Goal: Task Accomplishment & Management: Complete application form

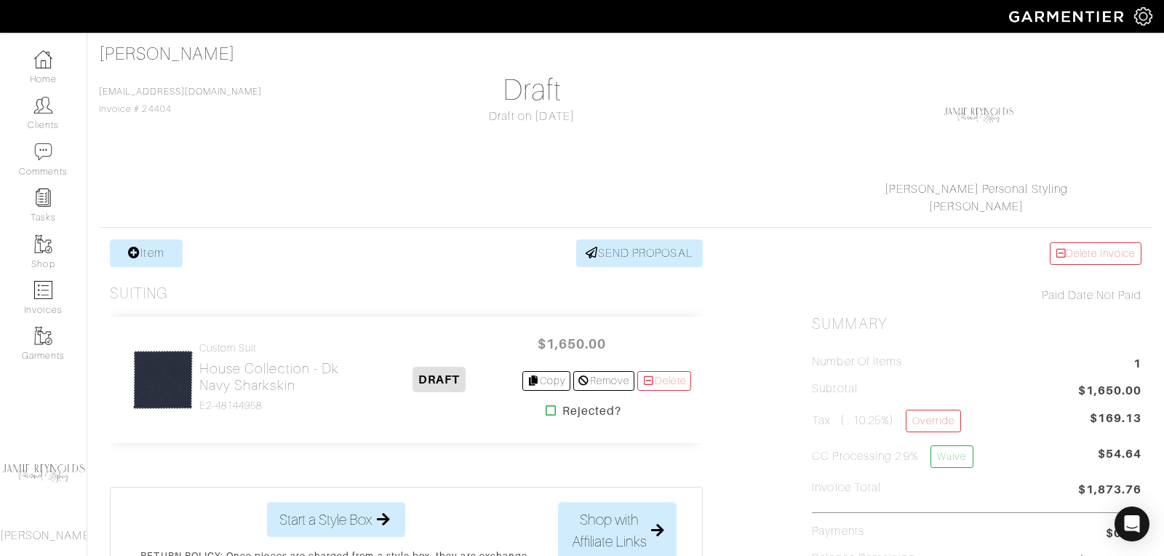
scroll to position [99, 0]
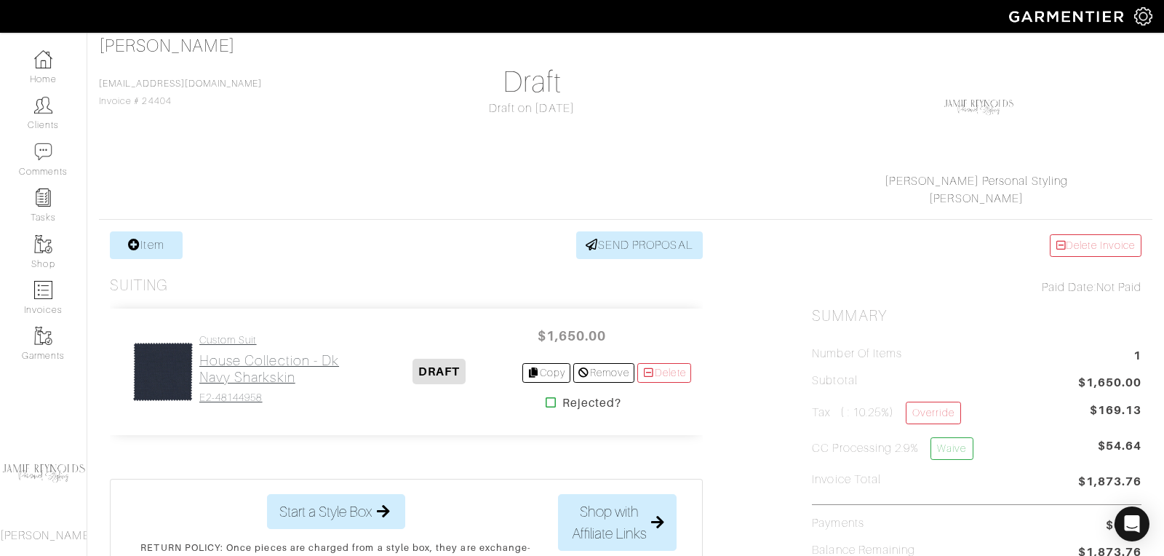
click at [250, 376] on h2 "House Collection - Dk Navy Sharkskin" at bounding box center [278, 368] width 158 height 33
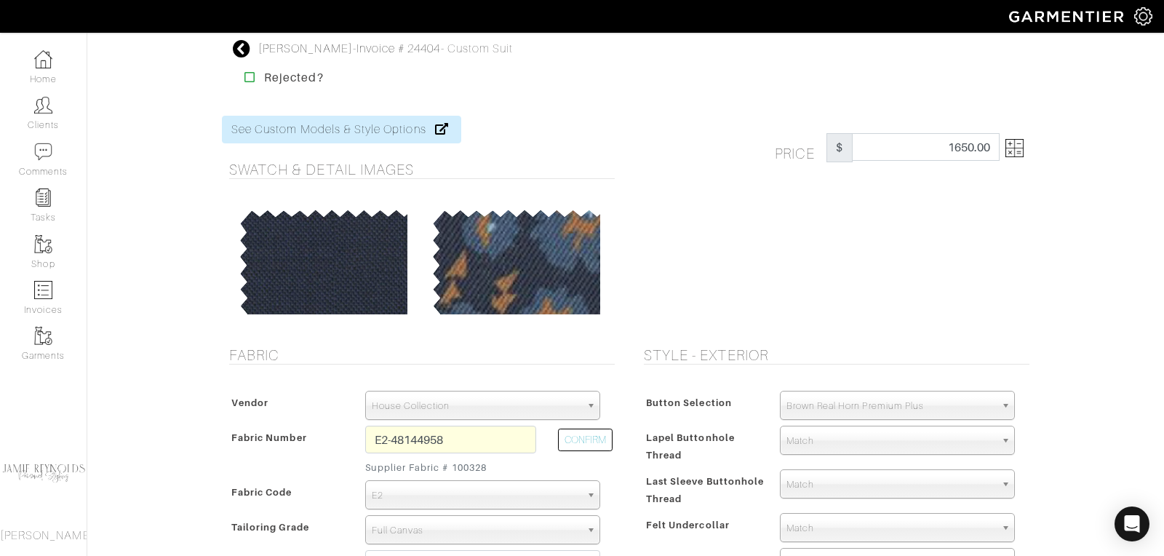
click at [1019, 148] on img at bounding box center [1015, 148] width 18 height 18
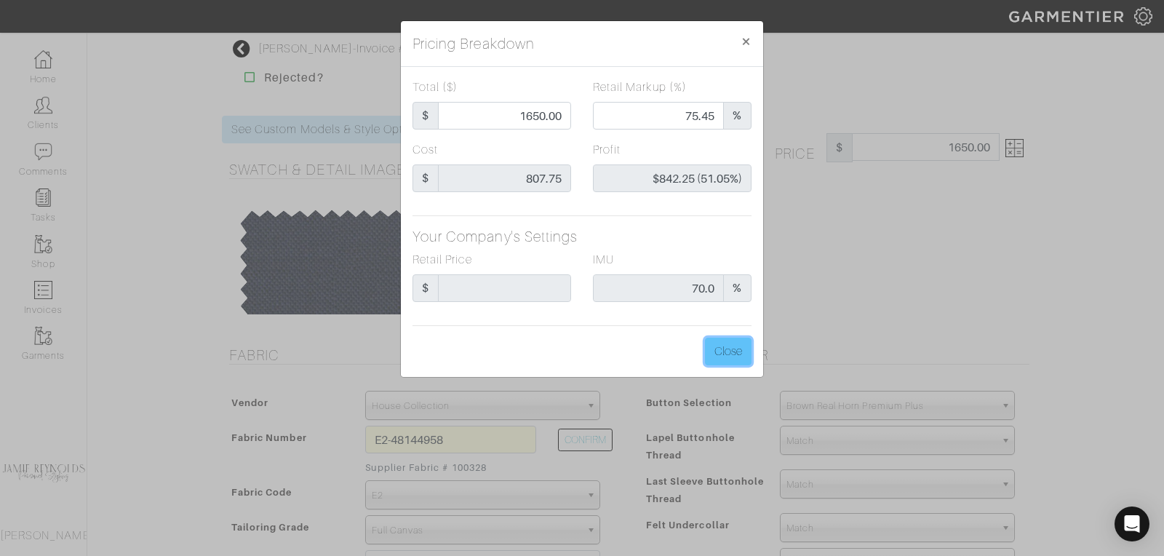
click at [732, 349] on button "Close" at bounding box center [728, 352] width 47 height 28
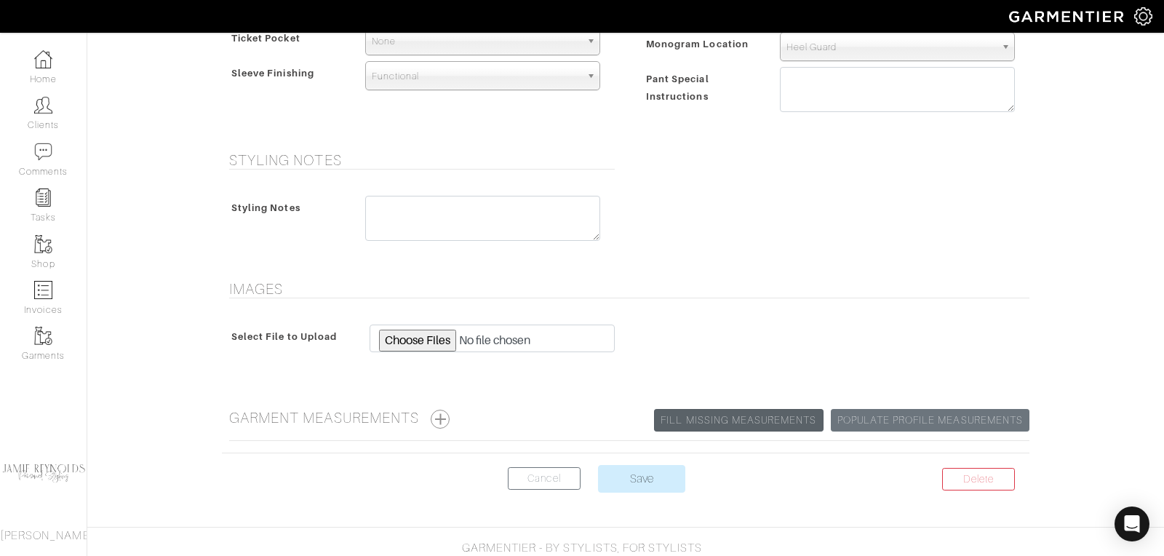
scroll to position [1110, 0]
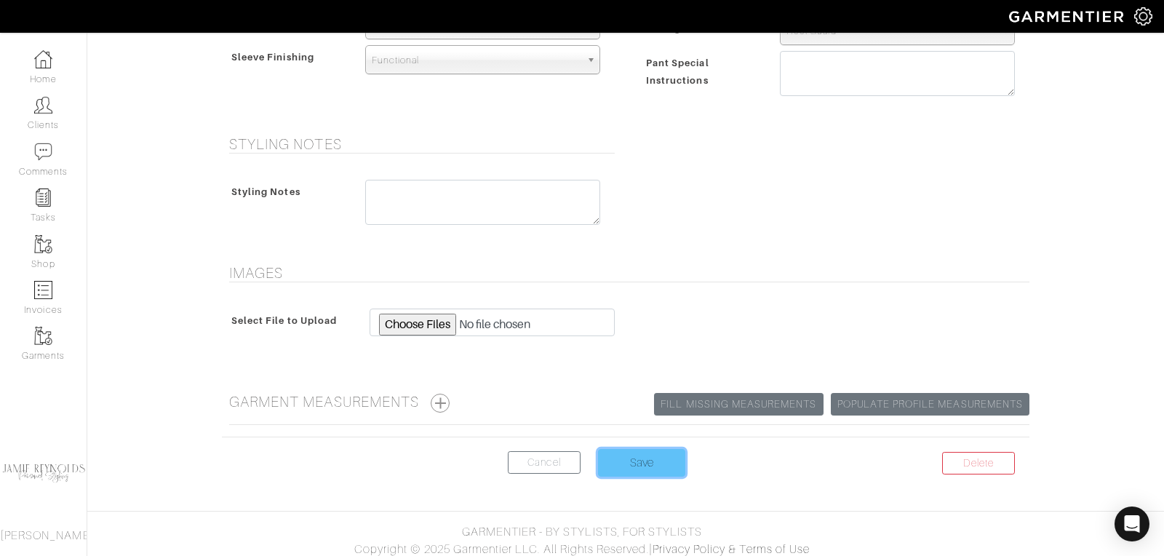
click at [656, 454] on input "Save" at bounding box center [641, 463] width 87 height 28
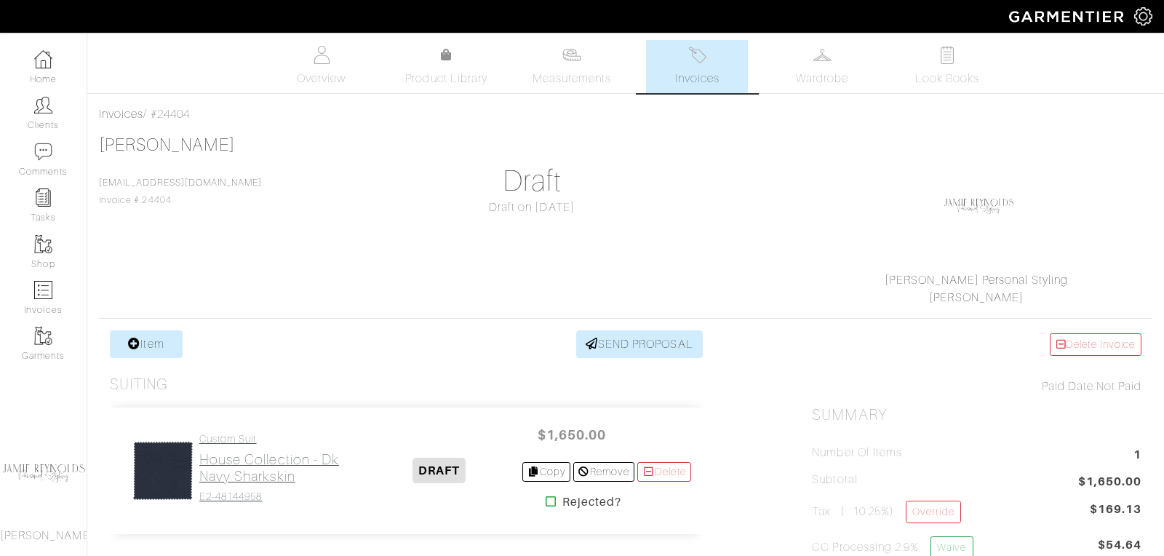
click at [281, 459] on h2 "House Collection - Dk Navy Sharkskin" at bounding box center [278, 467] width 158 height 33
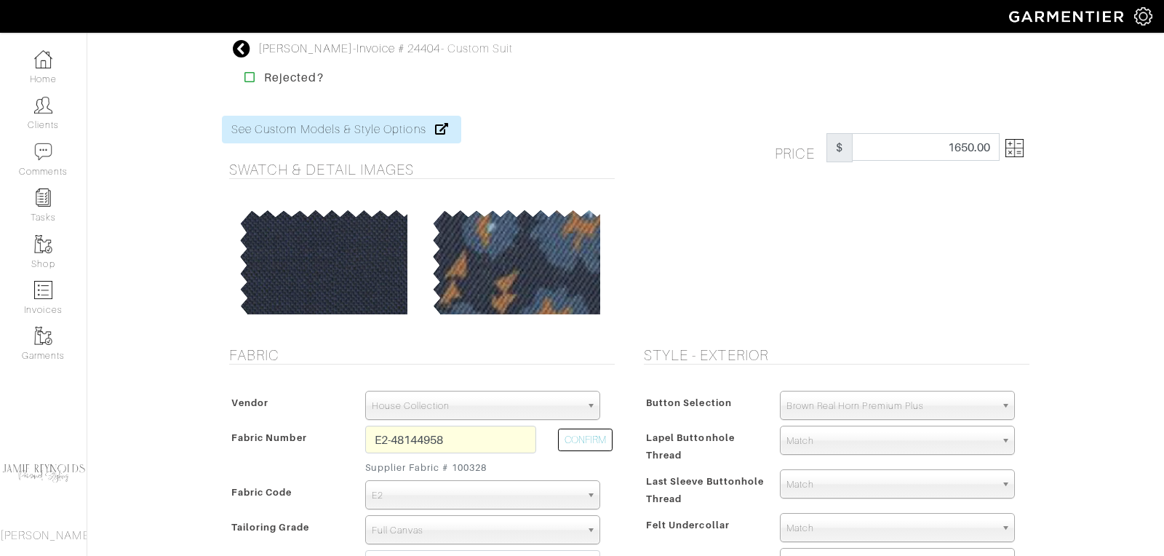
click at [1021, 152] on img at bounding box center [1015, 148] width 18 height 18
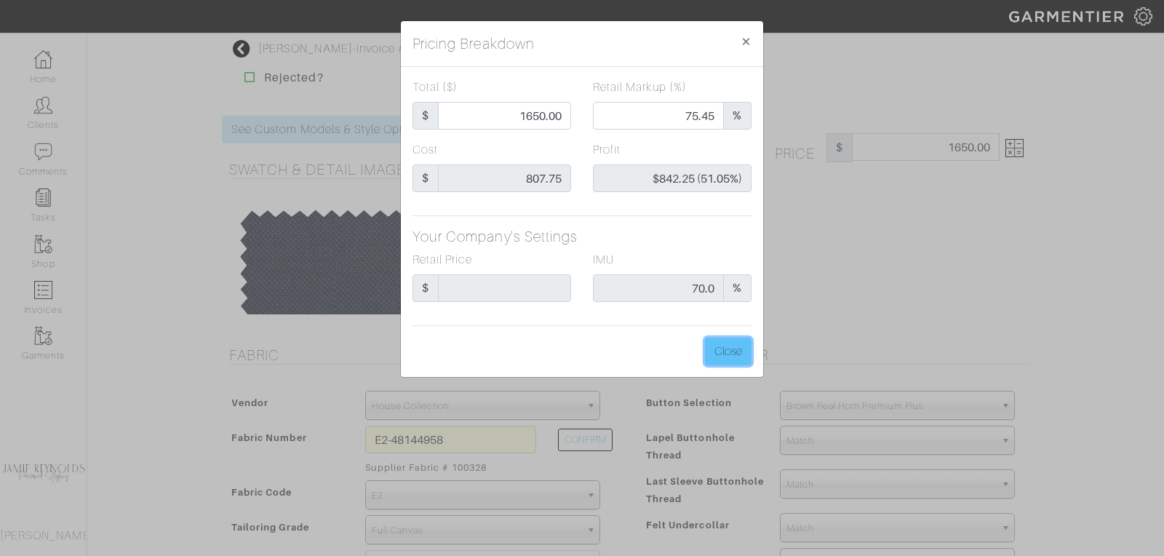
click at [733, 347] on button "Close" at bounding box center [728, 352] width 47 height 28
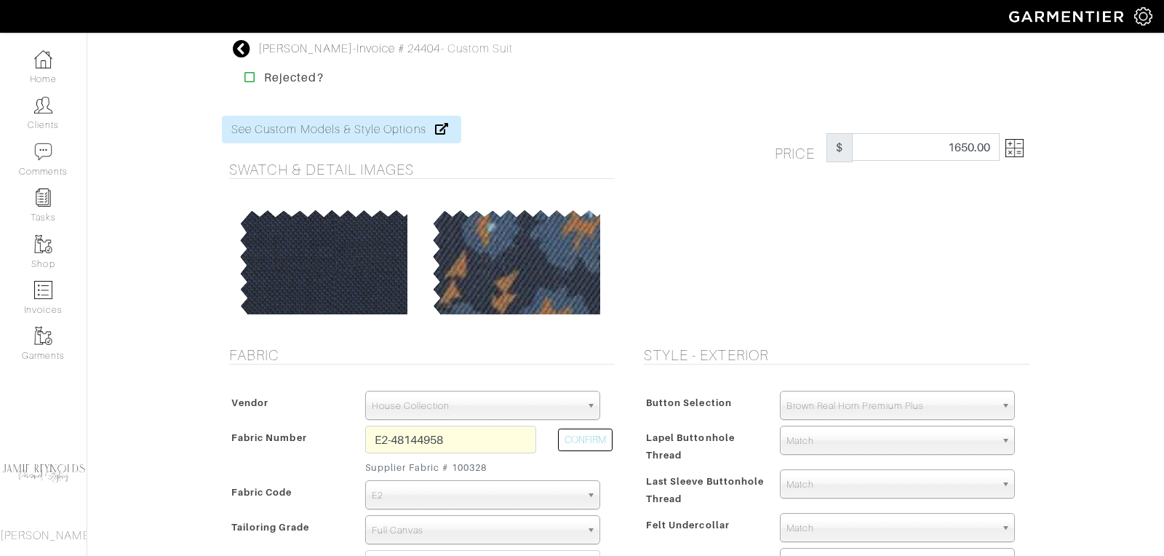
click at [1020, 154] on img at bounding box center [1015, 148] width 18 height 18
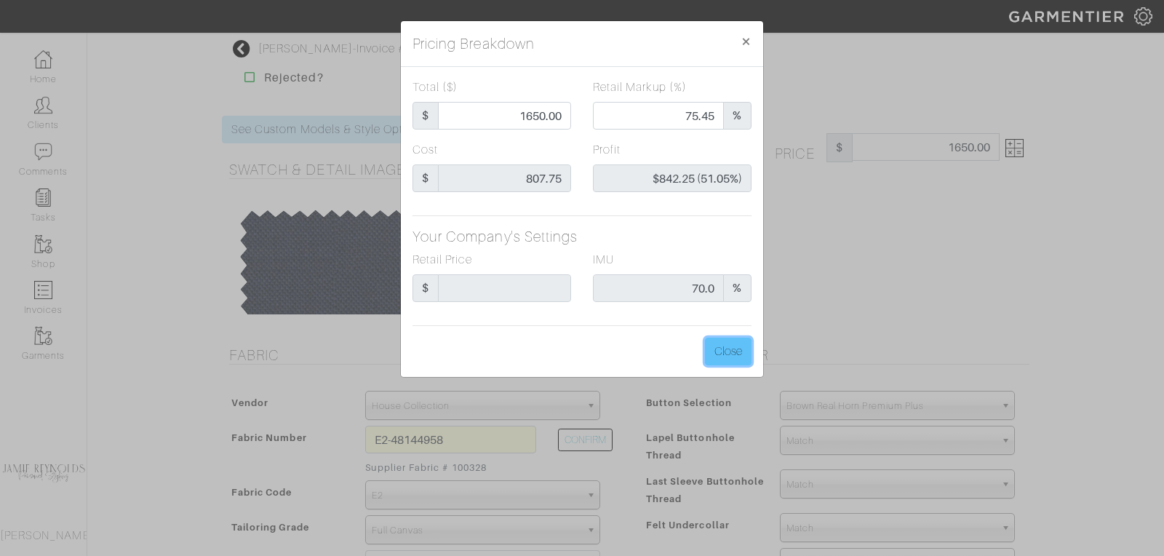
click at [706, 343] on button "Close" at bounding box center [728, 352] width 47 height 28
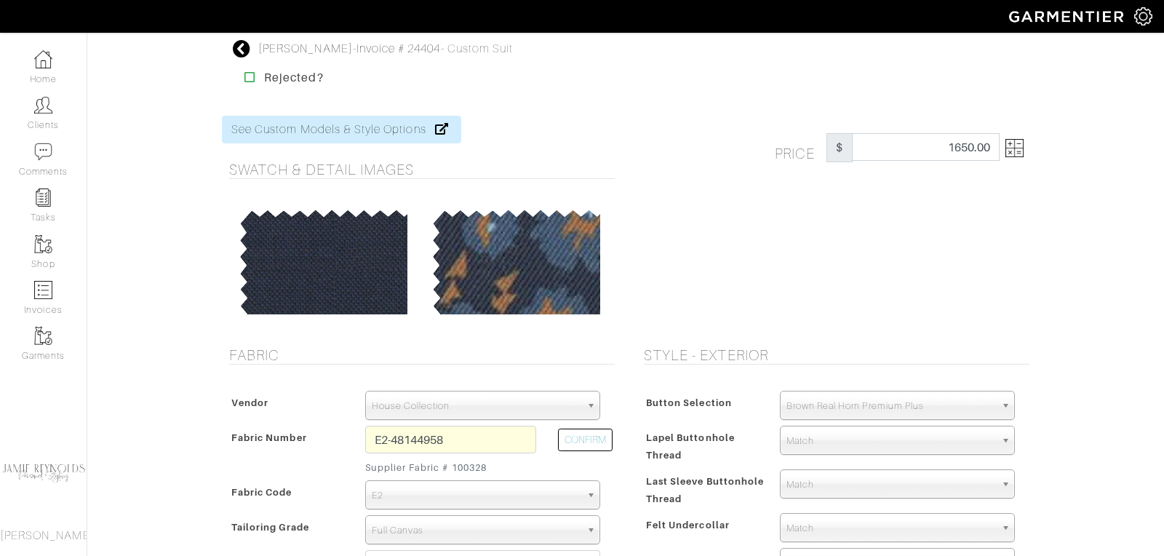
click at [1022, 153] on img at bounding box center [1015, 148] width 18 height 18
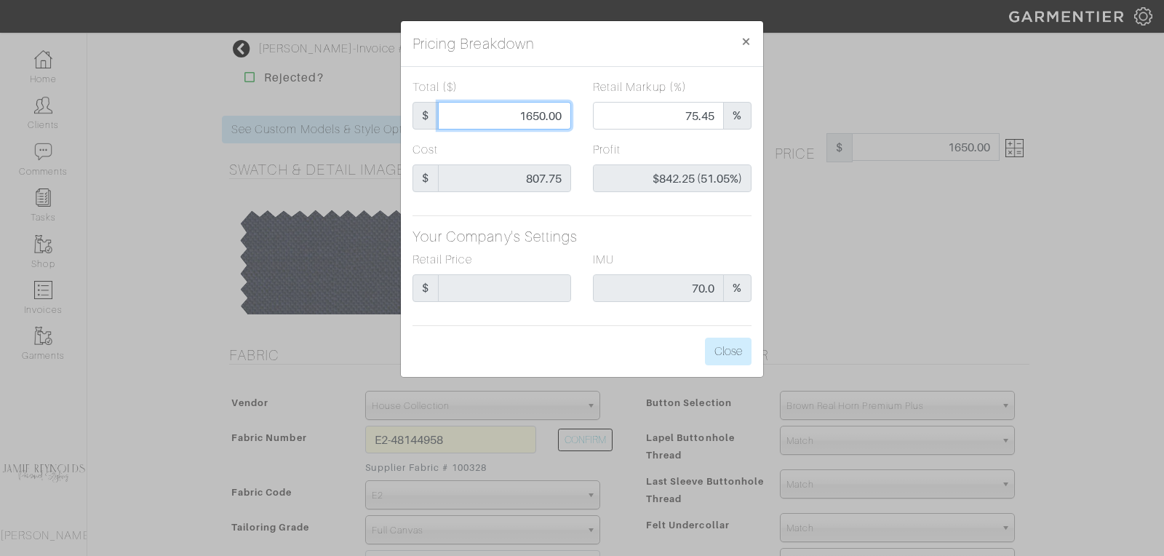
click at [535, 118] on input "1650.00" at bounding box center [504, 116] width 133 height 28
type input "1"
type input "0.00"
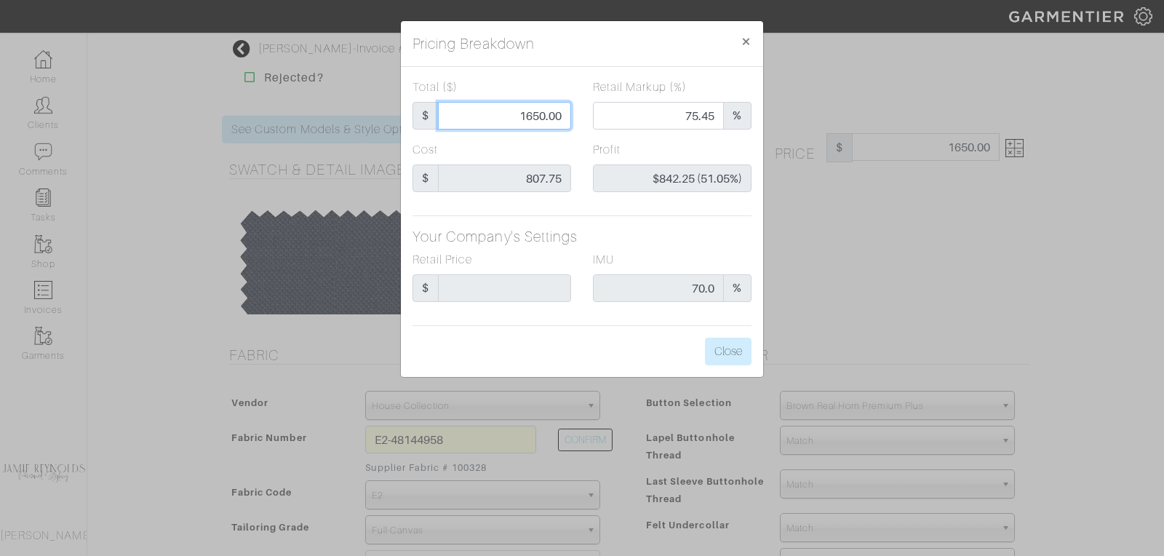
type input "-$806.75 (-80675.00%)"
type input "18"
type input "-$789.75 (-4387.50%)"
type input "180"
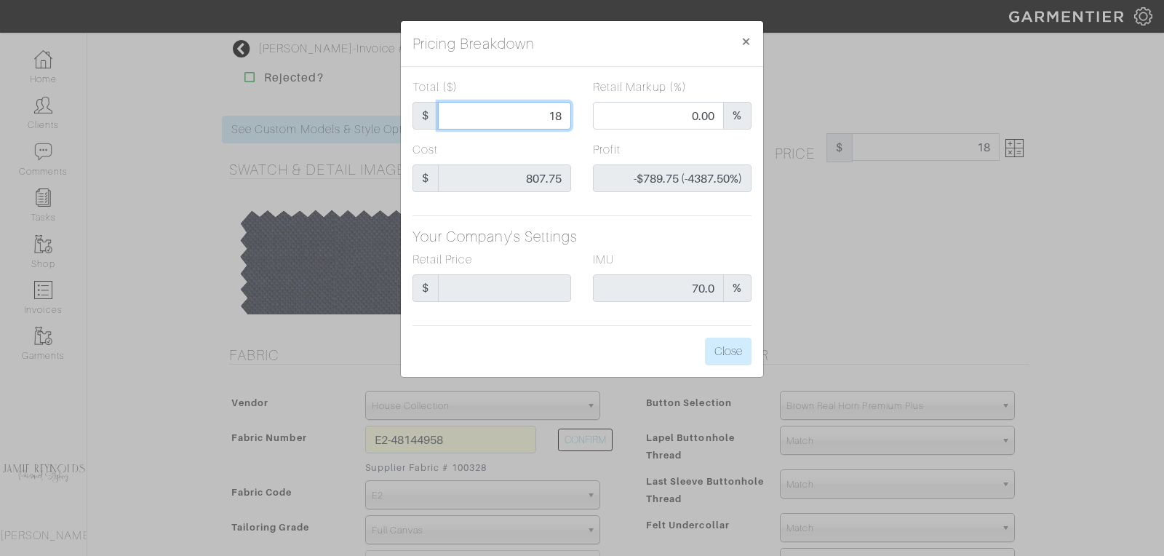
type input "180"
type input "-$627.75 (-348.75%)"
type input "1800"
type input "77.50"
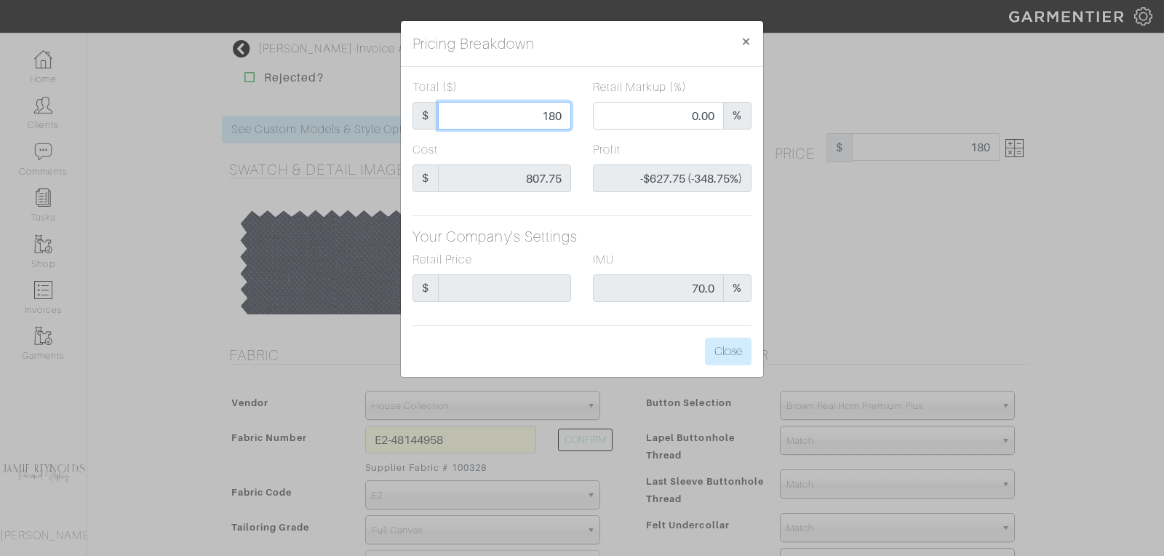
type input "$992.25 (55.13%)"
type input "1800"
type input "1800.00"
click at [742, 355] on button "Close" at bounding box center [728, 352] width 47 height 28
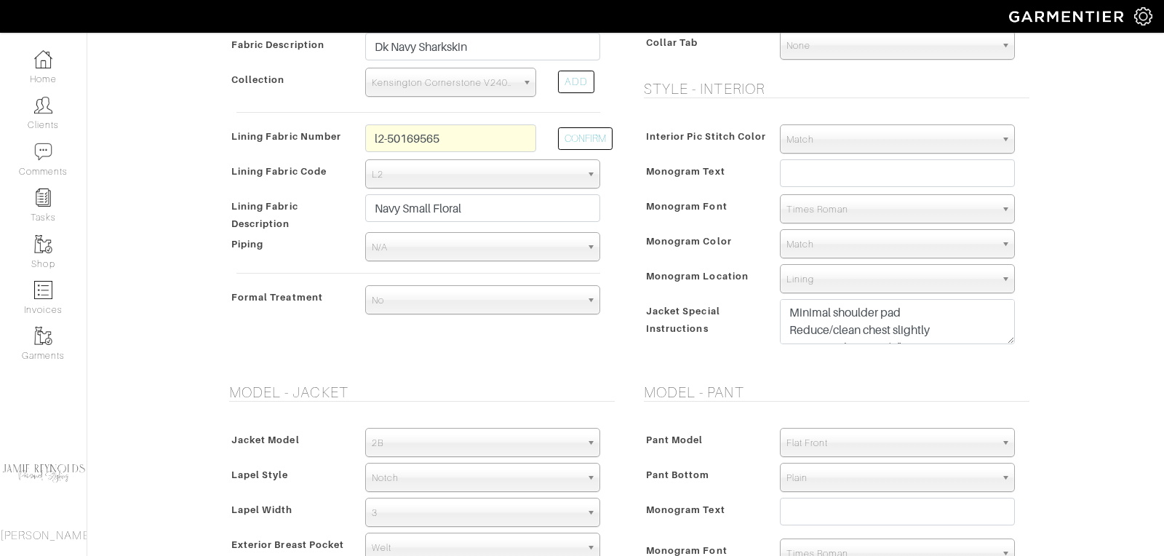
scroll to position [497, 0]
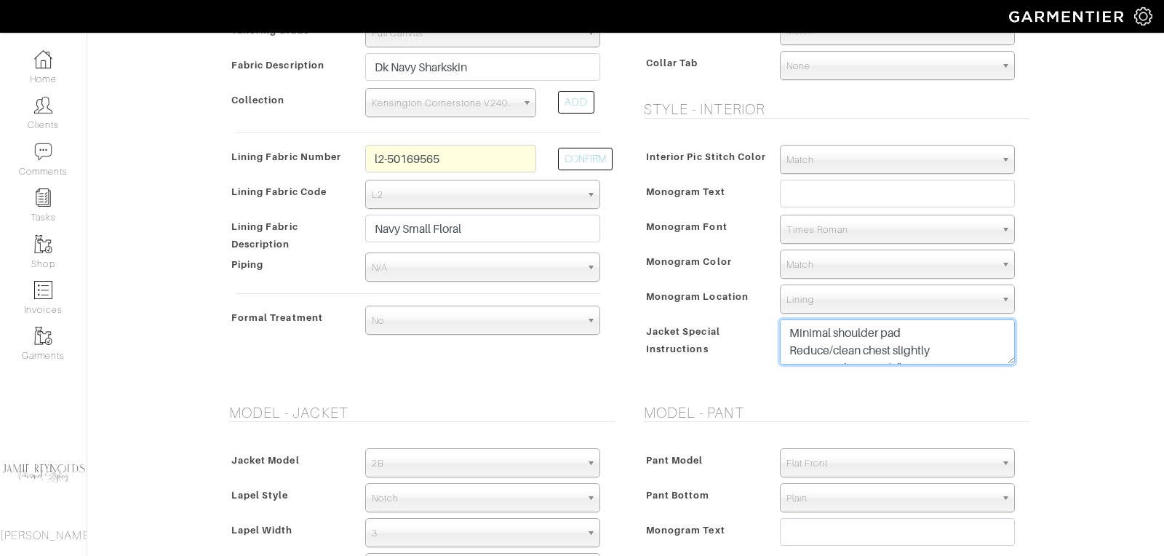
click at [787, 328] on textarea "Minimal shoulder pad Reduce/clean chest slightly Lower top button 1/2" Reduce b…" at bounding box center [897, 341] width 235 height 45
click at [787, 329] on textarea "Minimal shoulder pad Reduce/clean chest slightly Lower top button 1/2" Reduce b…" at bounding box center [897, 341] width 235 height 45
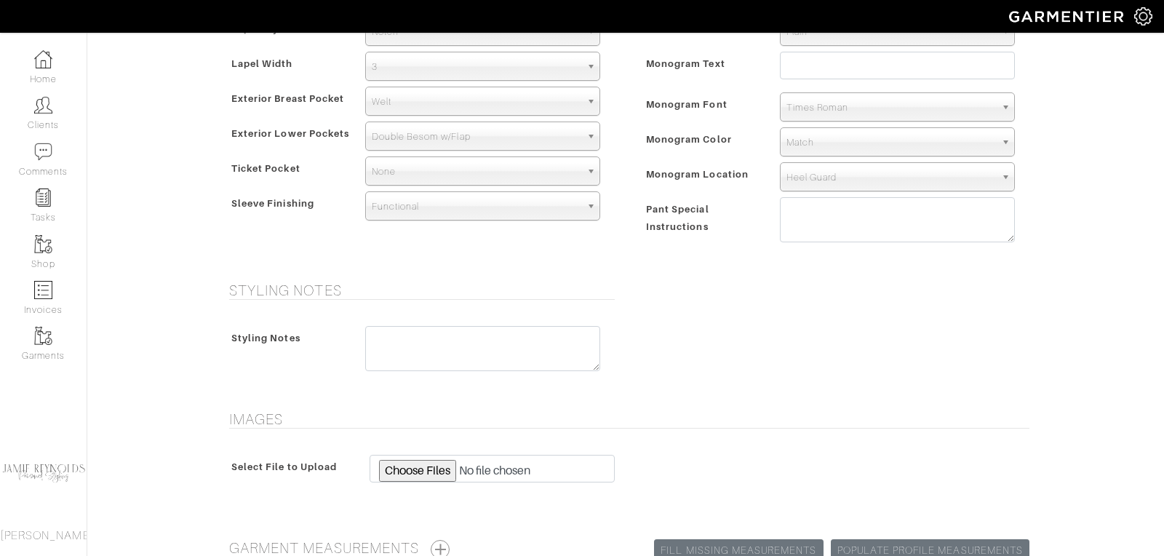
scroll to position [1110, 0]
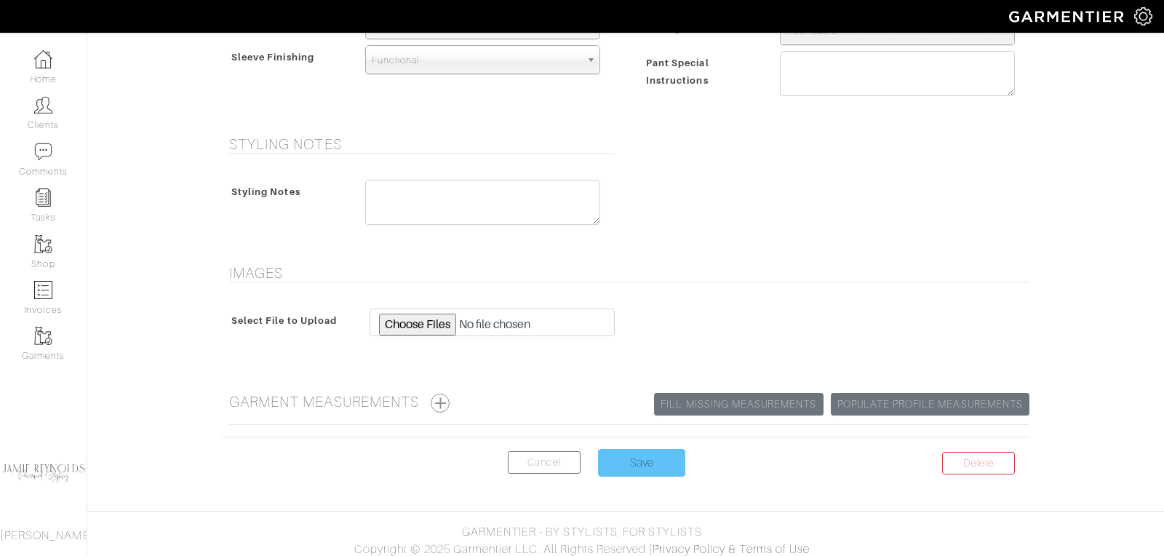
type textarea "RUSH- NEED BY [DATE] Minimal shoulder pad Reduce/clean chest slightly Lower top…"
click at [655, 459] on input "Save" at bounding box center [641, 463] width 87 height 28
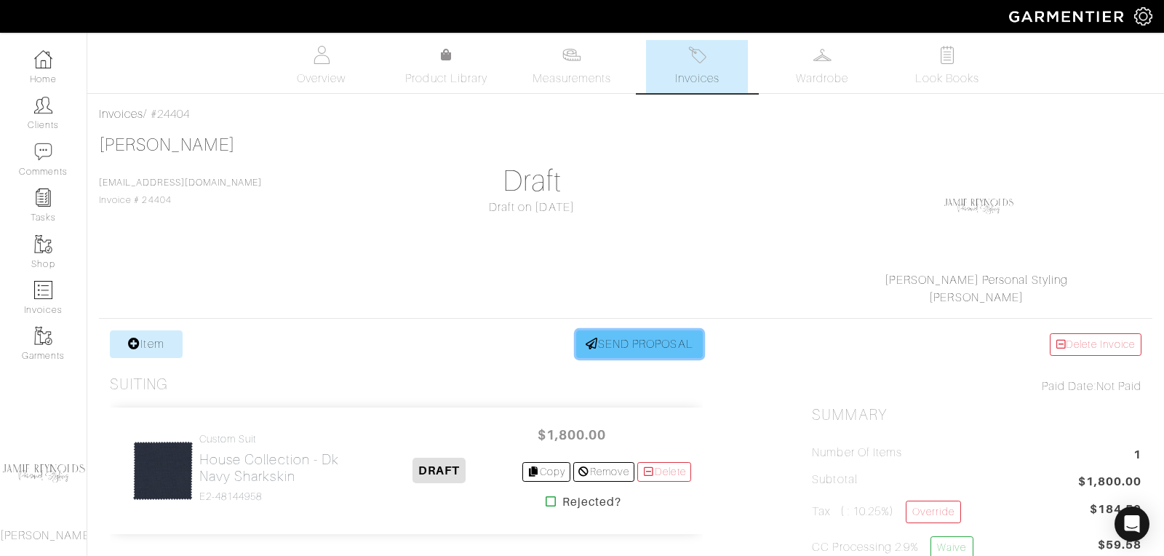
click at [621, 346] on link "SEND PROPOSAL" at bounding box center [639, 344] width 127 height 28
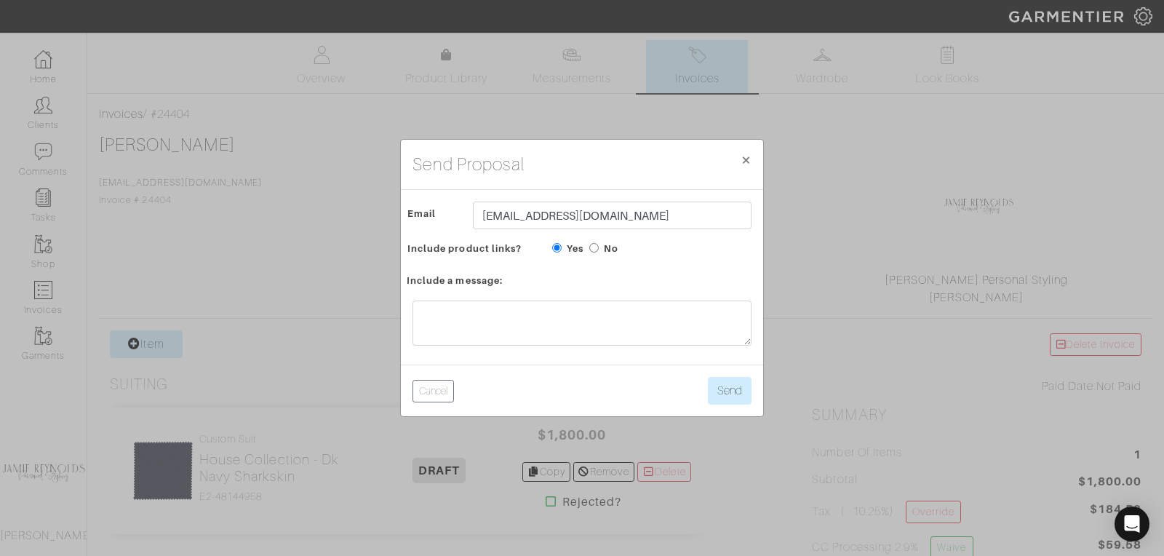
click at [595, 248] on input "No" at bounding box center [593, 247] width 9 height 9
radio input "true"
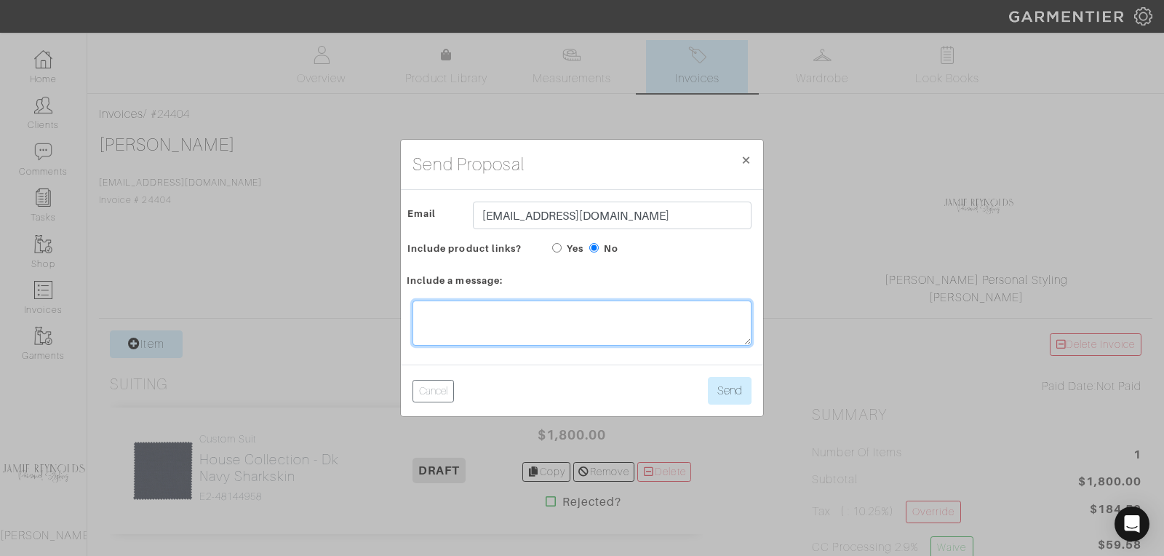
click at [515, 317] on textarea at bounding box center [582, 323] width 339 height 45
type textarea "i"
type textarea "Hi Charlie,"
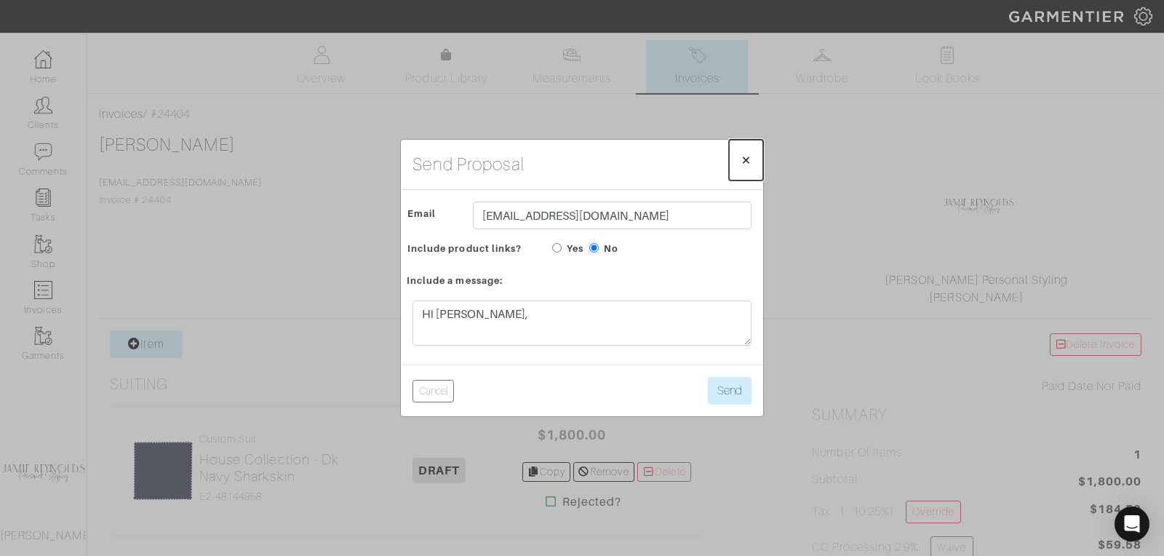
click at [744, 159] on span "×" at bounding box center [746, 160] width 11 height 20
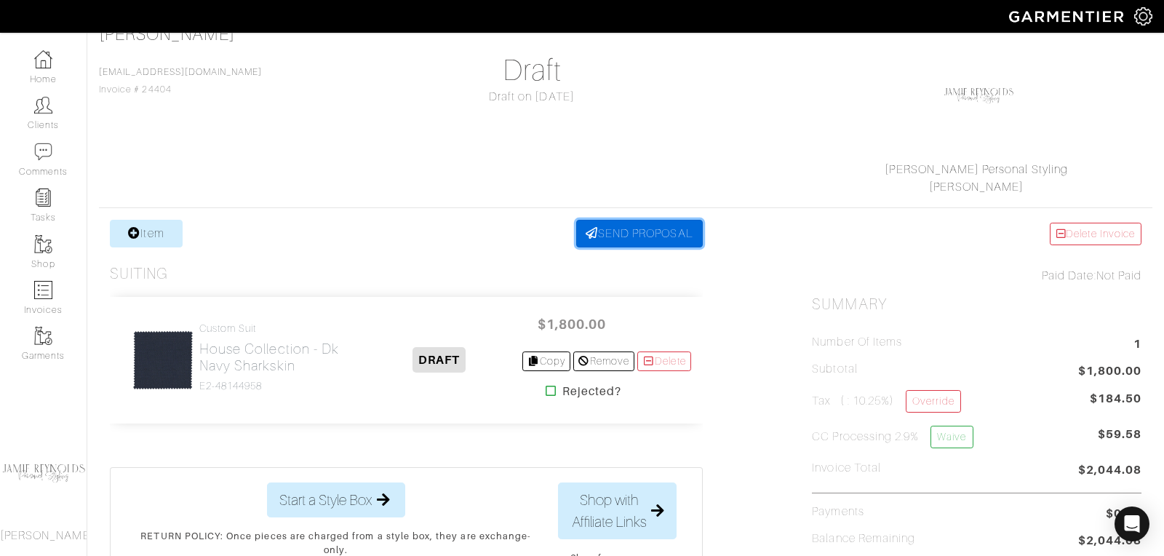
scroll to position [143, 0]
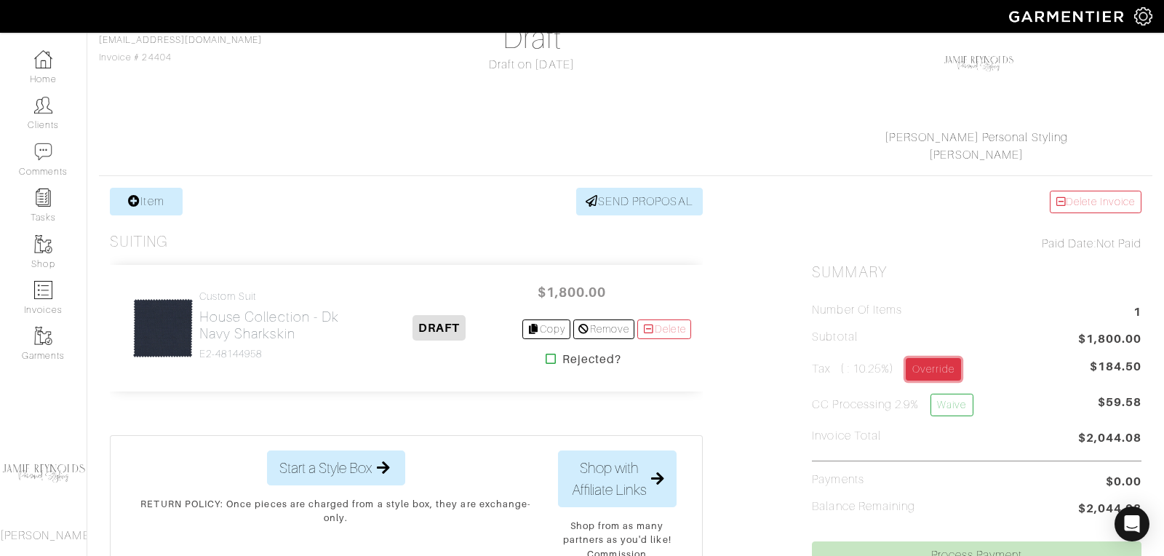
click at [945, 366] on link "Override" at bounding box center [933, 369] width 55 height 23
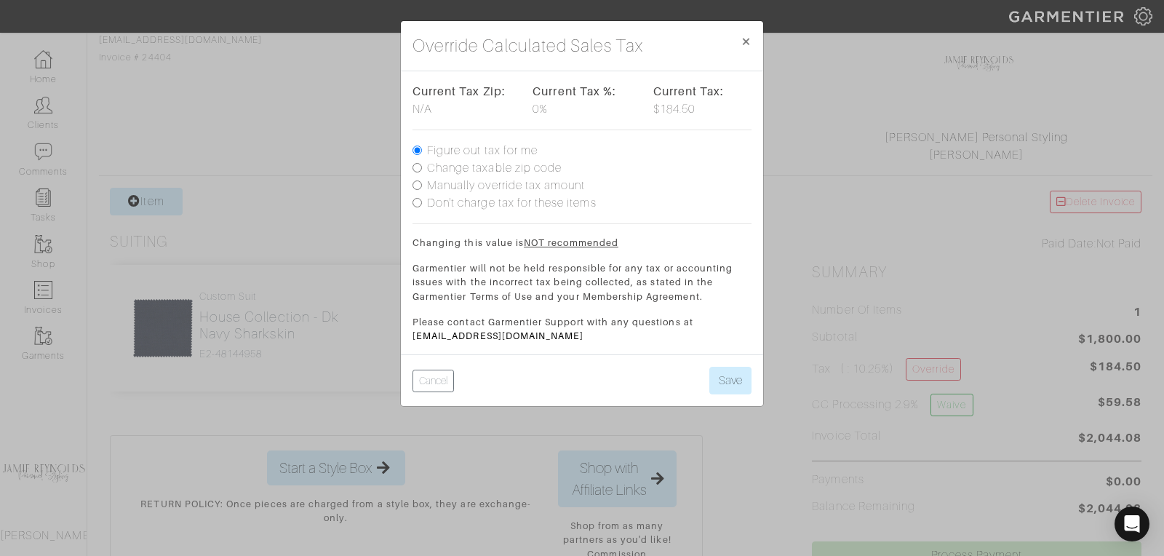
click at [415, 185] on input "Manually override tax amount" at bounding box center [417, 184] width 9 height 9
radio input "true"
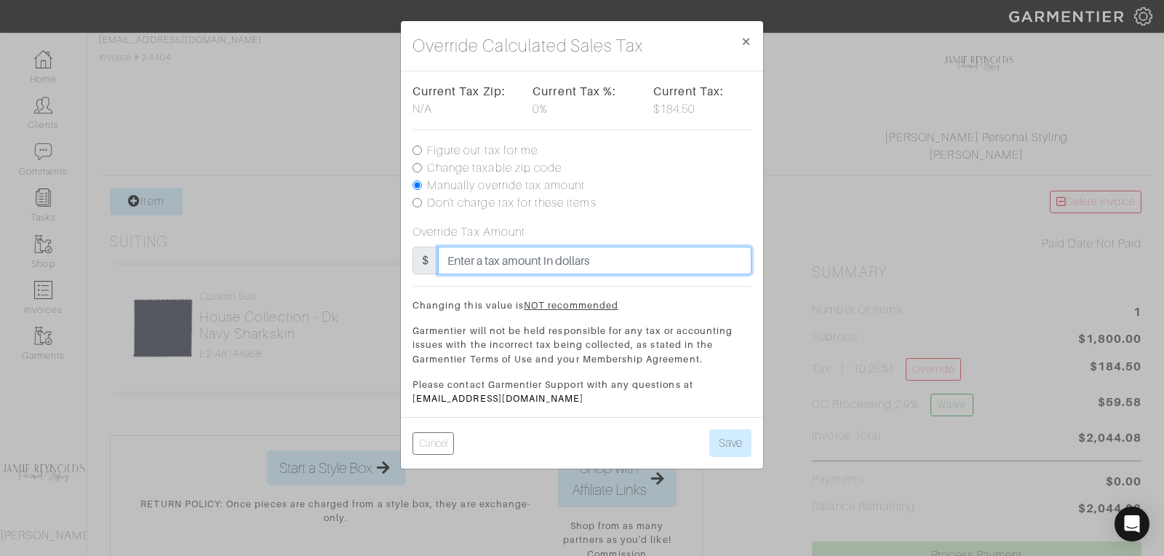
click at [474, 257] on input "text" at bounding box center [595, 261] width 314 height 28
type input "180"
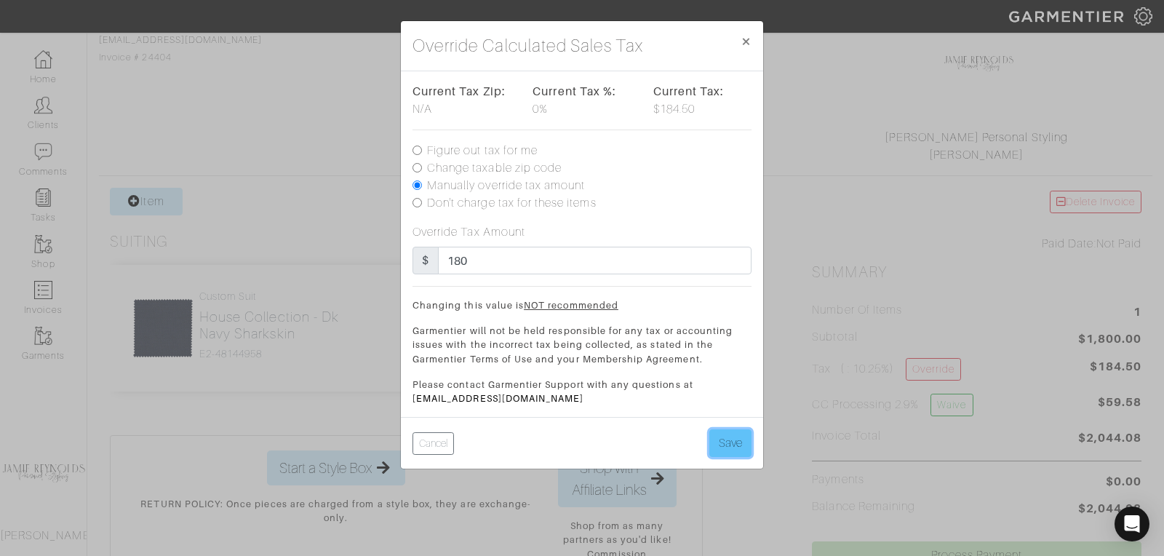
click at [726, 437] on button "Save" at bounding box center [731, 443] width 42 height 28
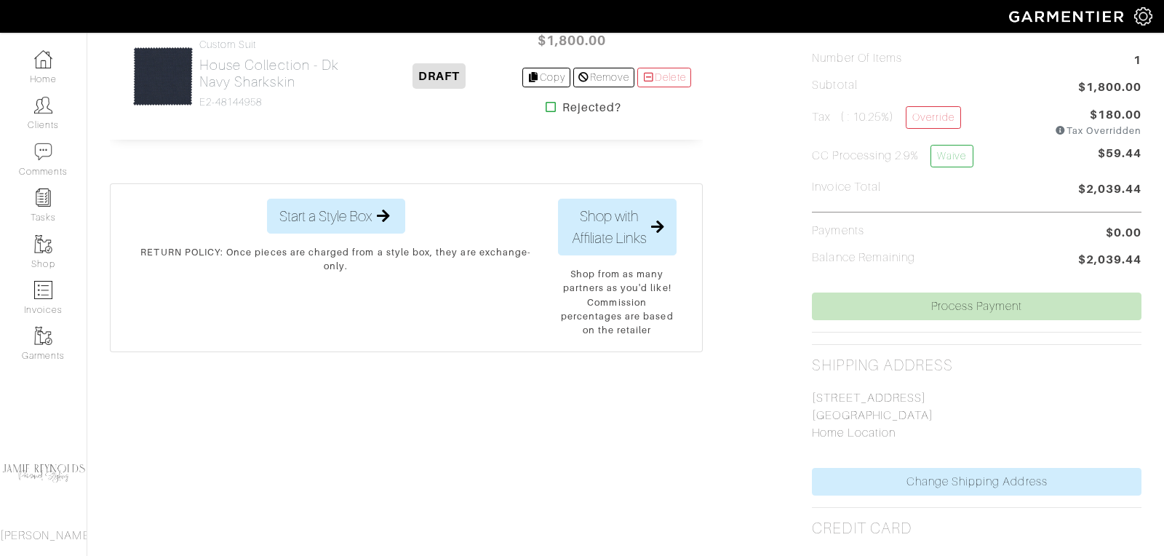
scroll to position [396, 0]
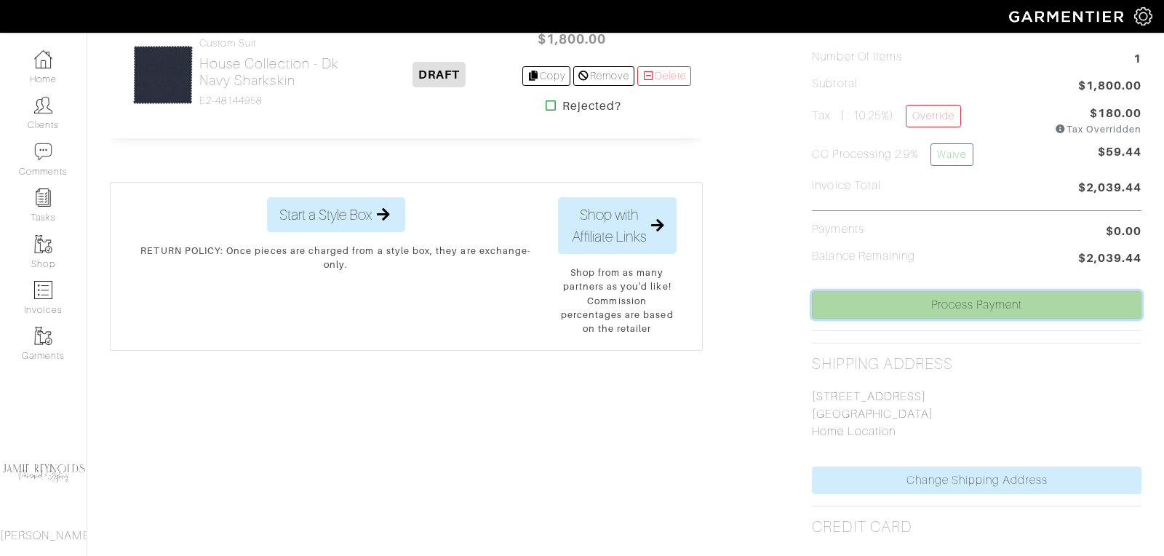
click at [931, 301] on link "Process Payment" at bounding box center [977, 305] width 330 height 28
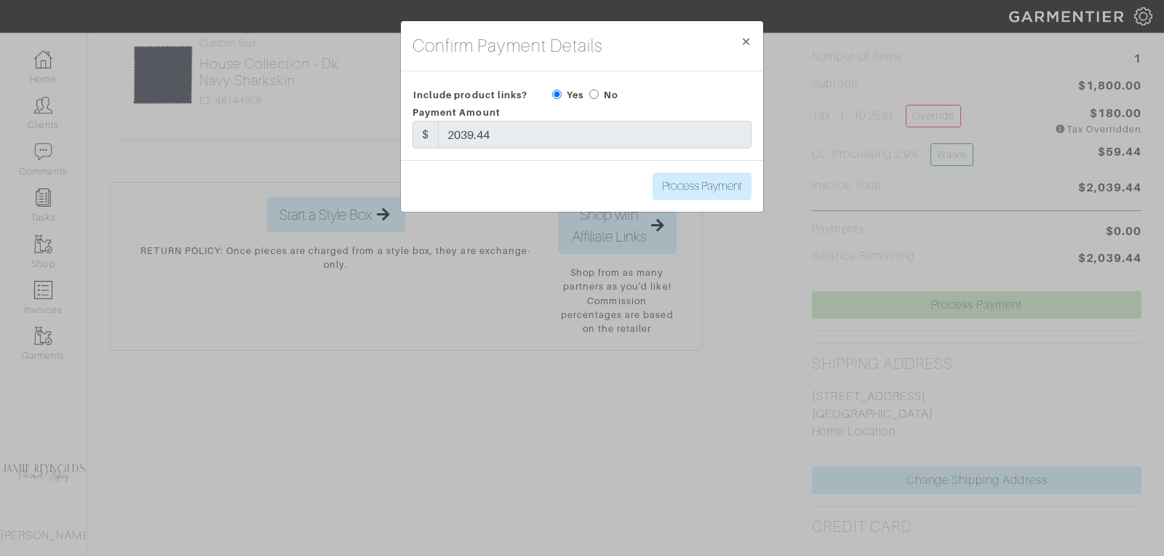
click at [593, 94] on input "radio" at bounding box center [593, 94] width 9 height 9
radio input "true"
click at [688, 191] on input "Process Payment" at bounding box center [702, 186] width 99 height 28
type input "Process Payment"
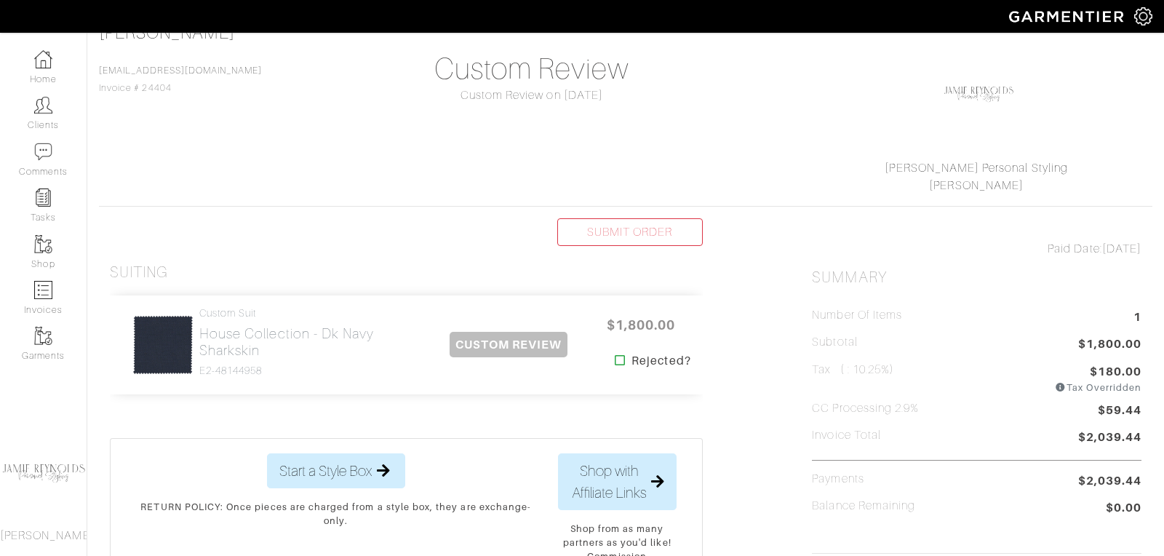
scroll to position [114, 0]
click at [214, 338] on h2 "House Collection - Dk Navy Sharkskin" at bounding box center [312, 339] width 227 height 33
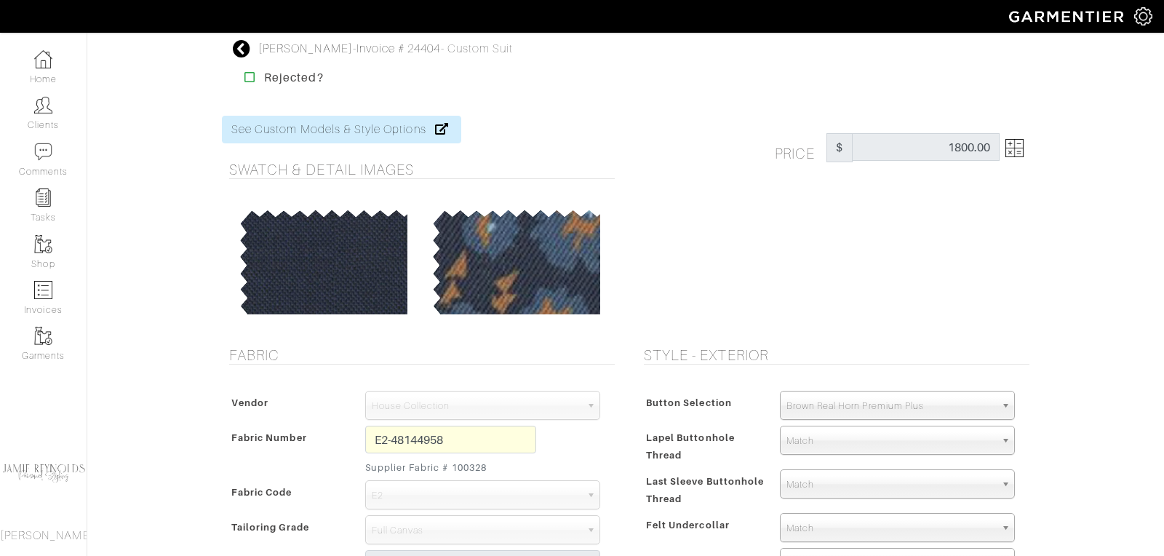
click at [247, 47] on icon at bounding box center [242, 48] width 18 height 17
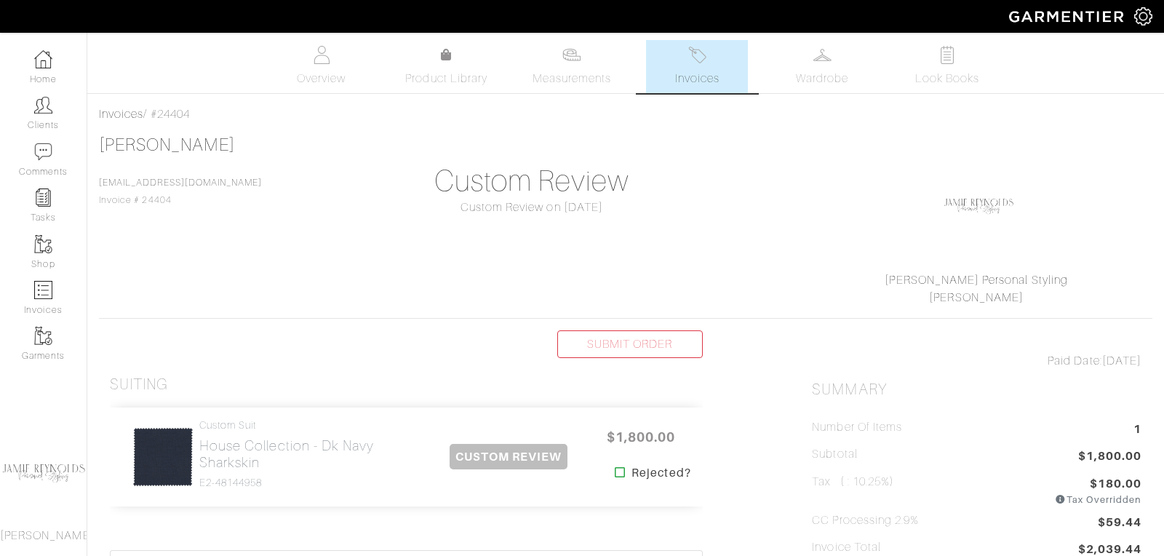
click at [686, 57] on link "Invoices" at bounding box center [697, 66] width 102 height 53
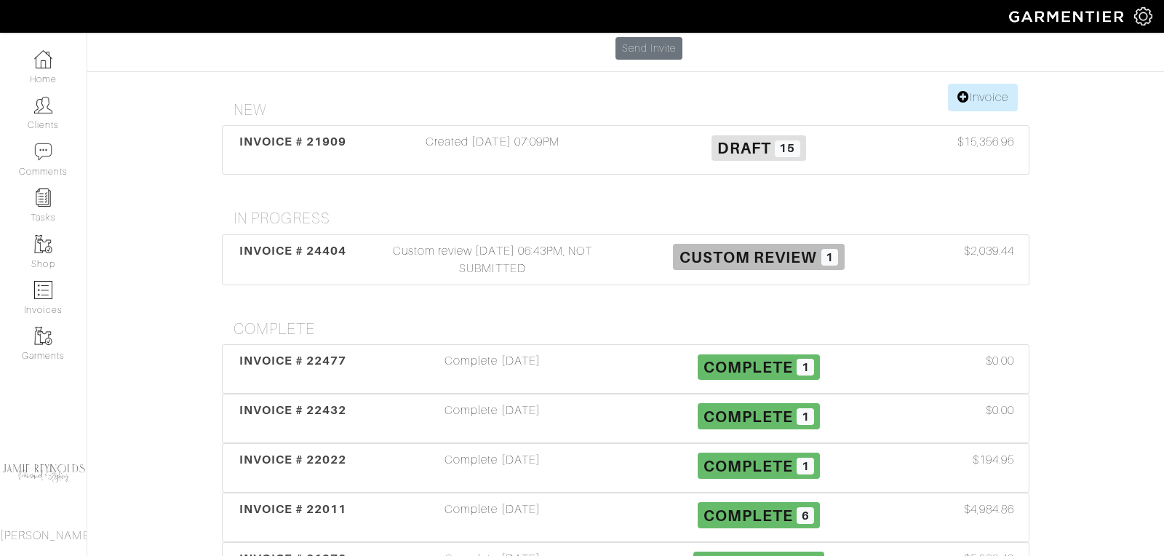
scroll to position [277, 0]
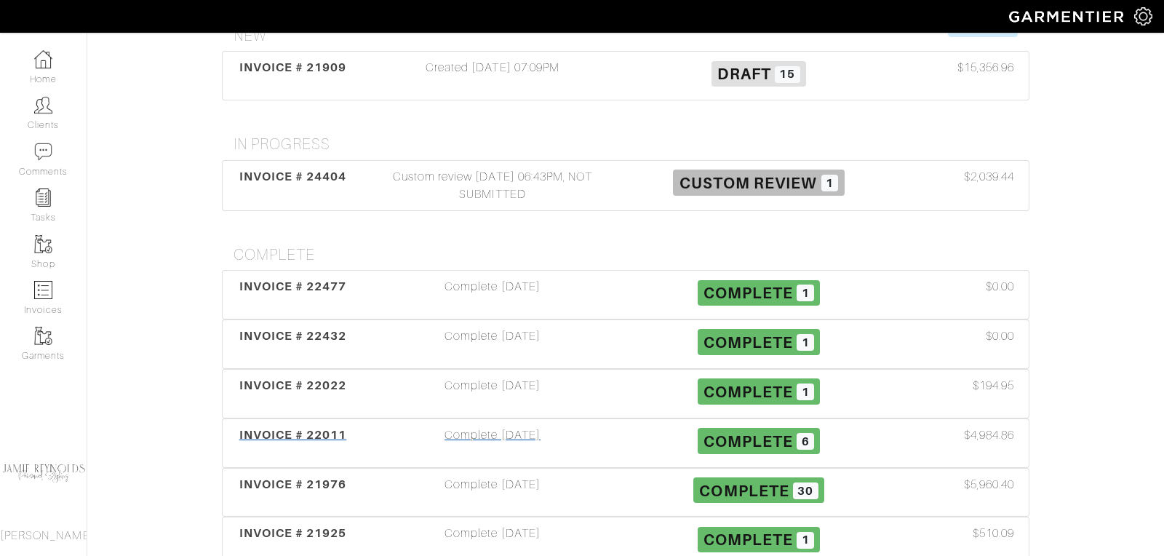
click at [328, 428] on span "INVOICE # 22011" at bounding box center [293, 435] width 108 height 14
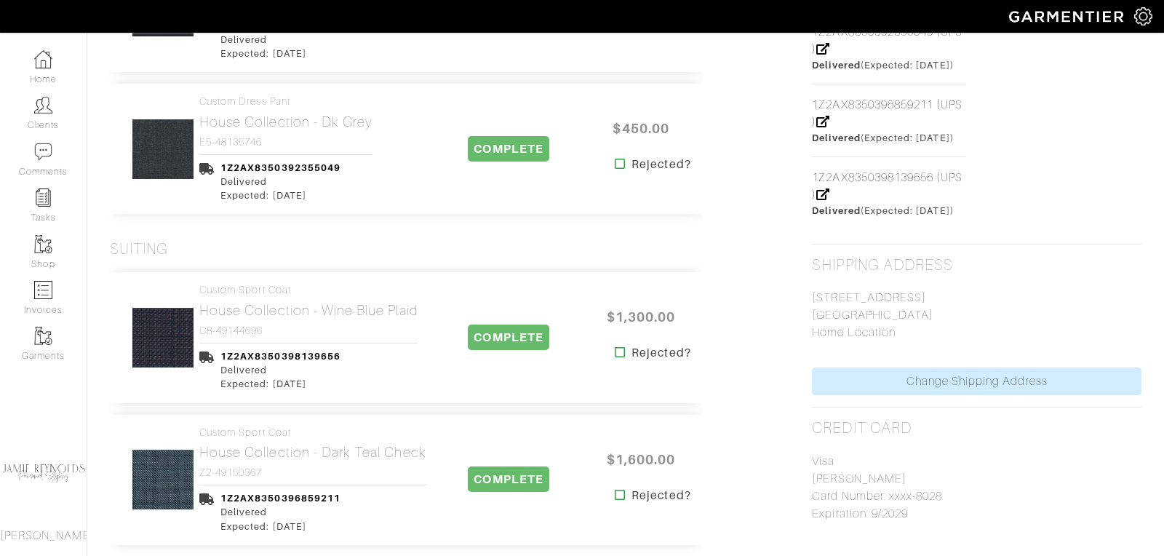
scroll to position [827, 0]
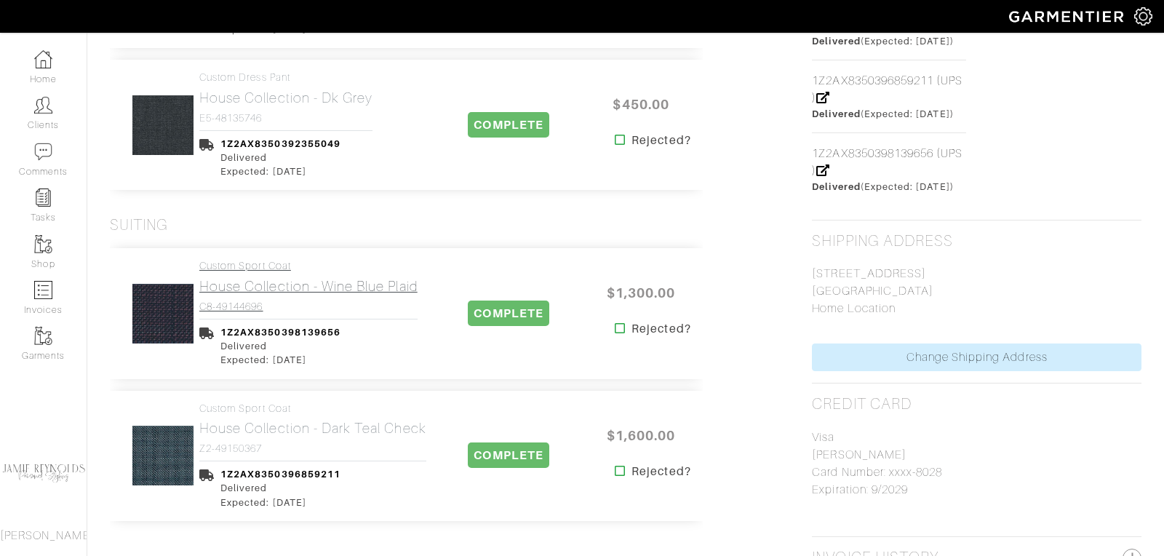
click at [258, 282] on h2 "House Collection - Wine Blue Plaid" at bounding box center [308, 286] width 218 height 17
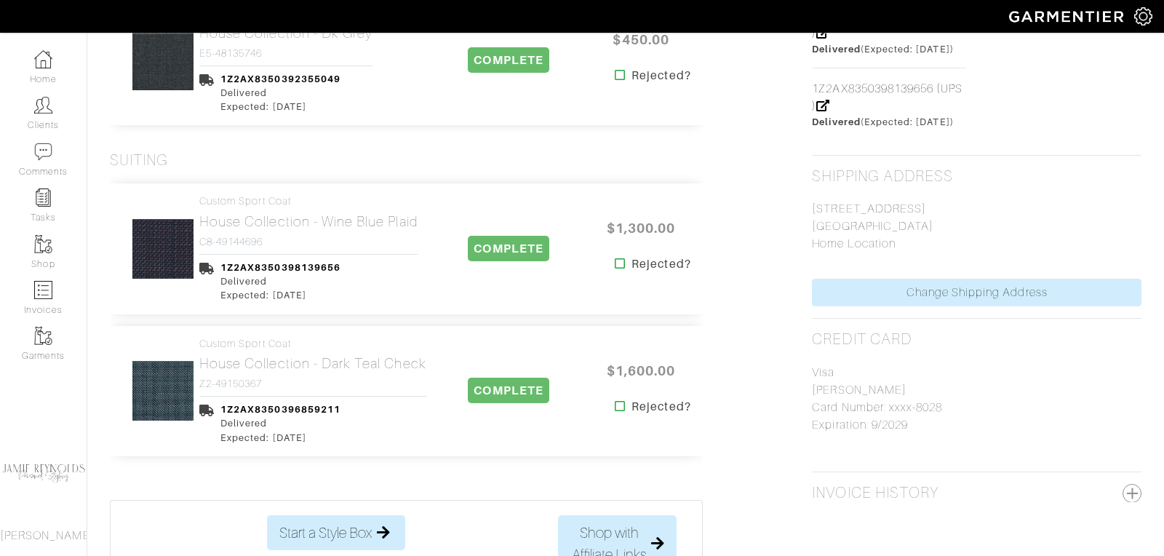
scroll to position [980, 0]
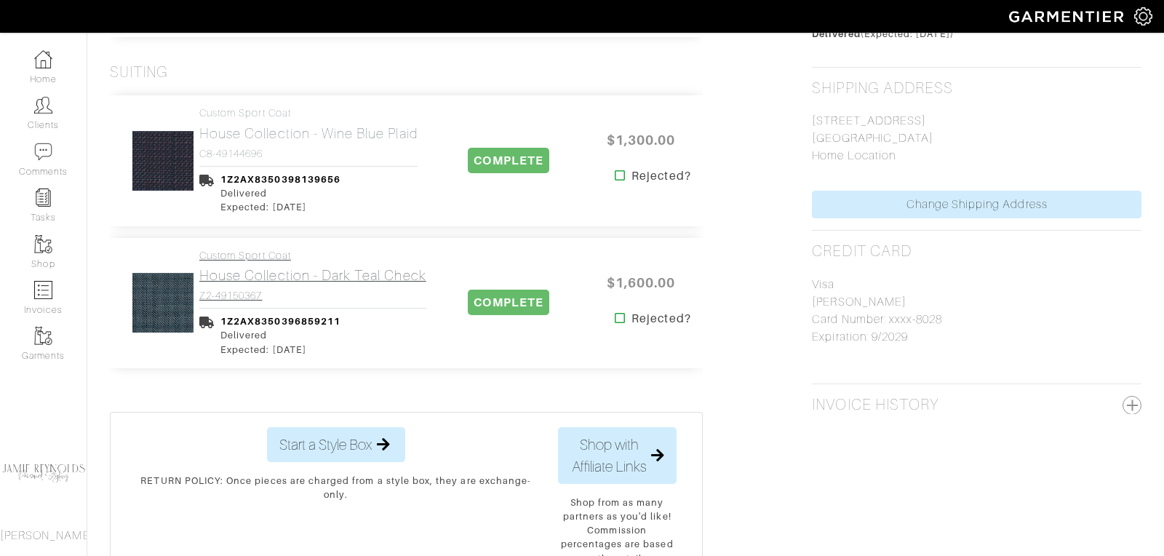
click at [228, 267] on h2 "House Collection - Dark Teal Check" at bounding box center [312, 275] width 227 height 17
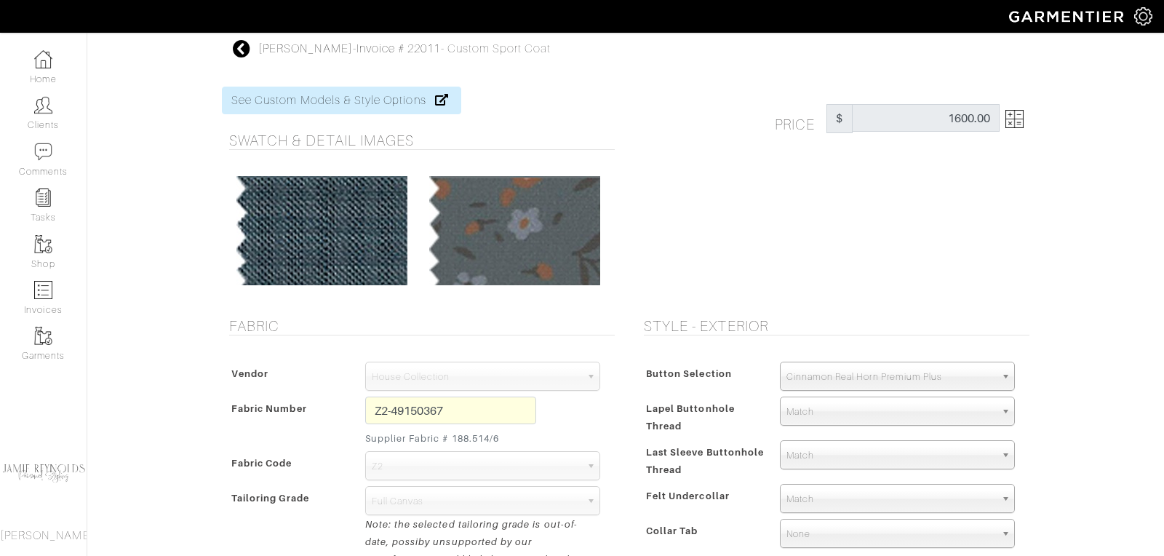
click at [247, 52] on icon at bounding box center [242, 48] width 18 height 17
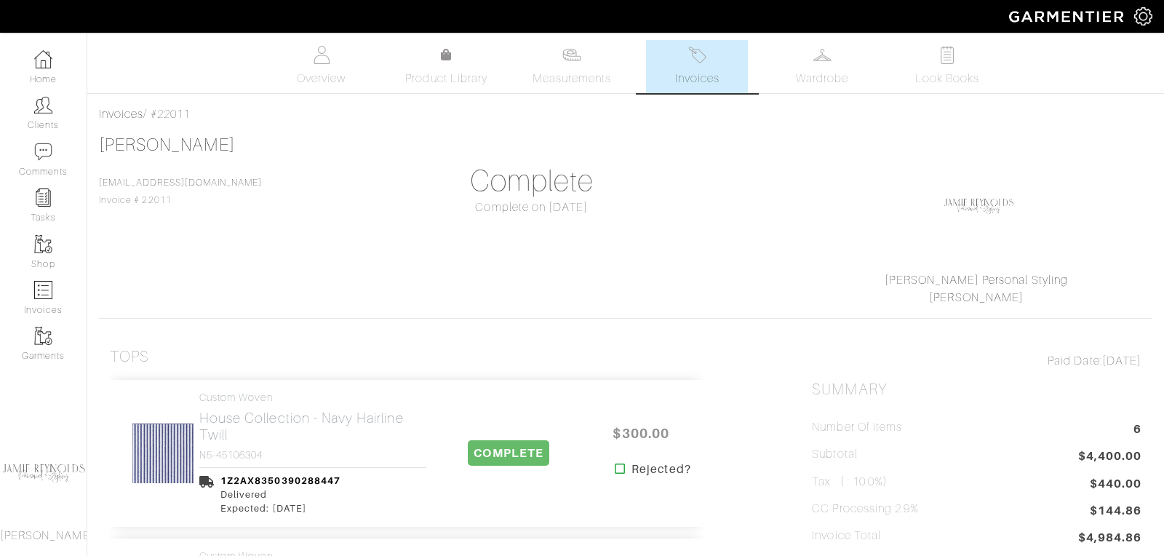
click at [701, 66] on link "Invoices" at bounding box center [697, 66] width 102 height 53
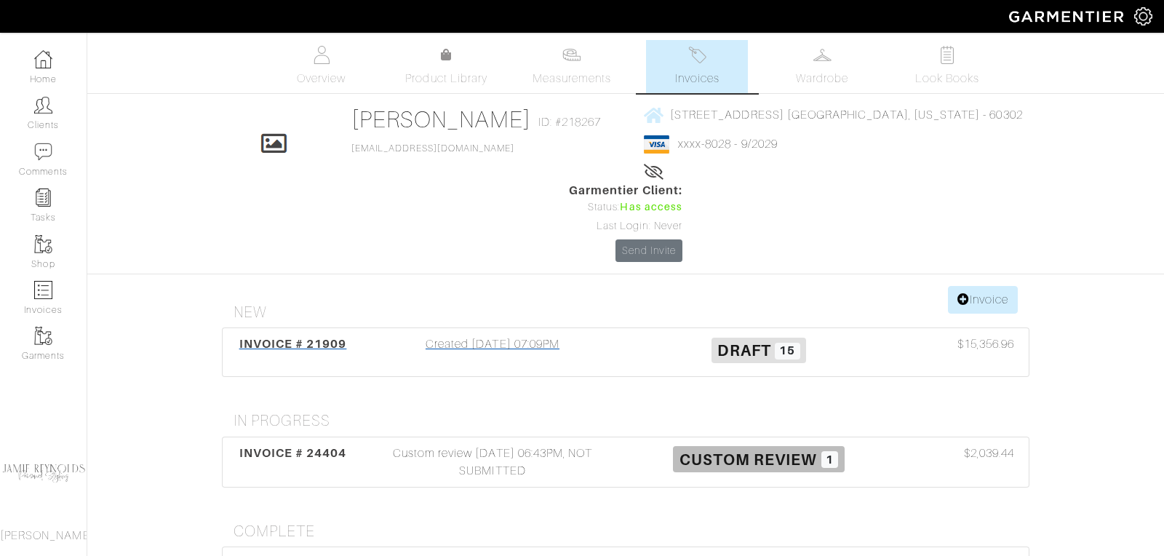
click at [315, 337] on span "INVOICE # 21909" at bounding box center [293, 344] width 108 height 14
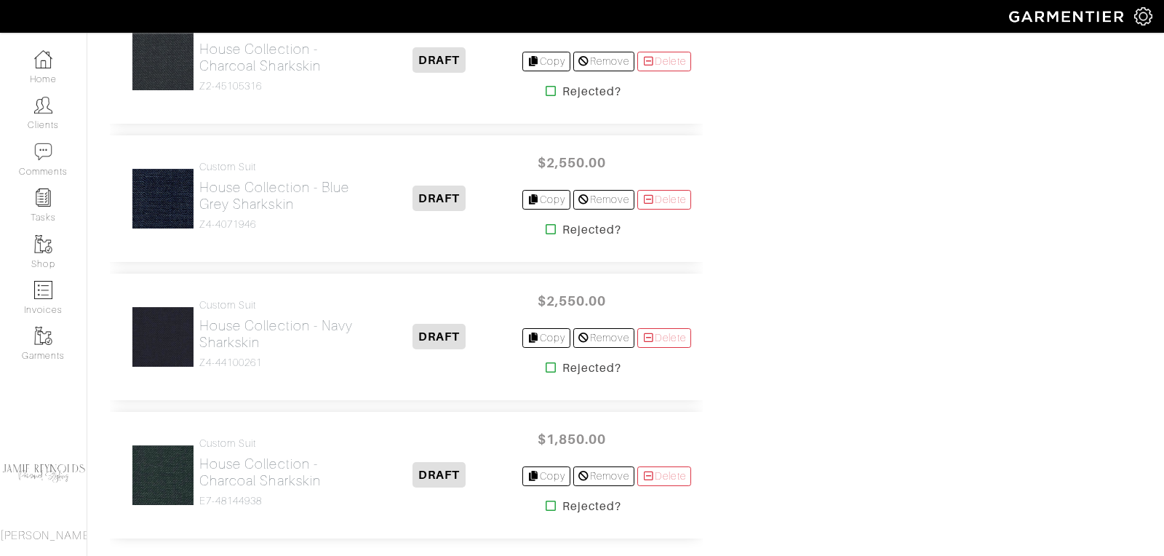
scroll to position [2027, 0]
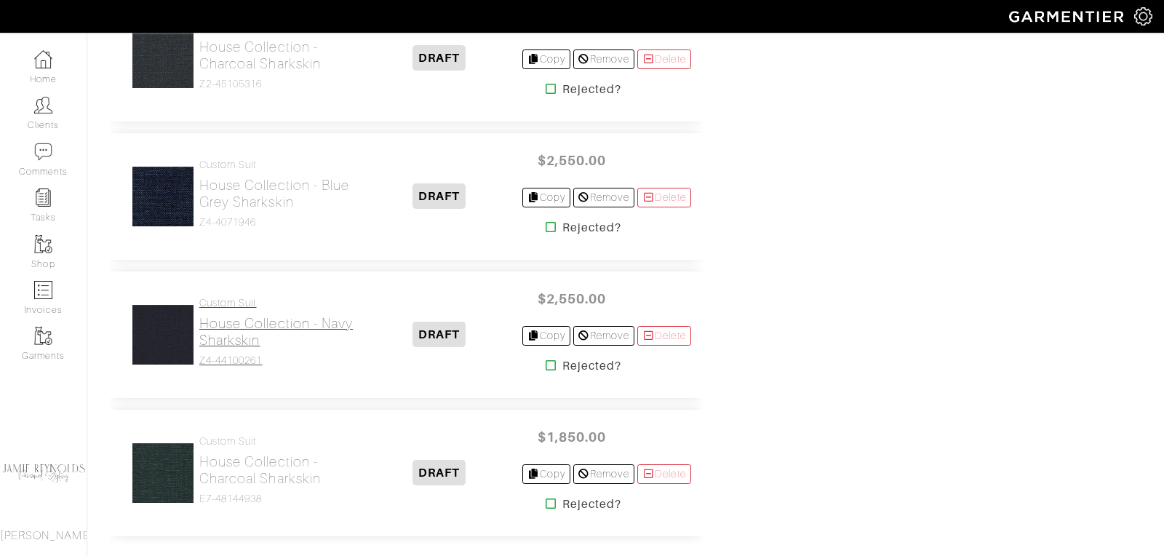
click at [264, 321] on h2 "House Collection - Navy Sharkskin" at bounding box center [278, 331] width 158 height 33
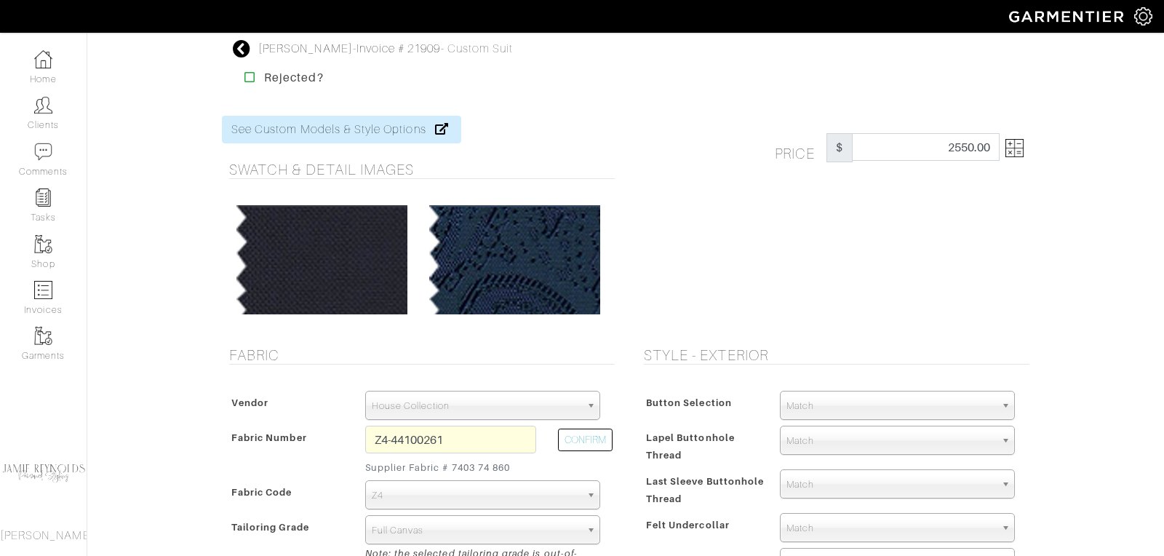
click at [239, 54] on icon at bounding box center [242, 48] width 18 height 17
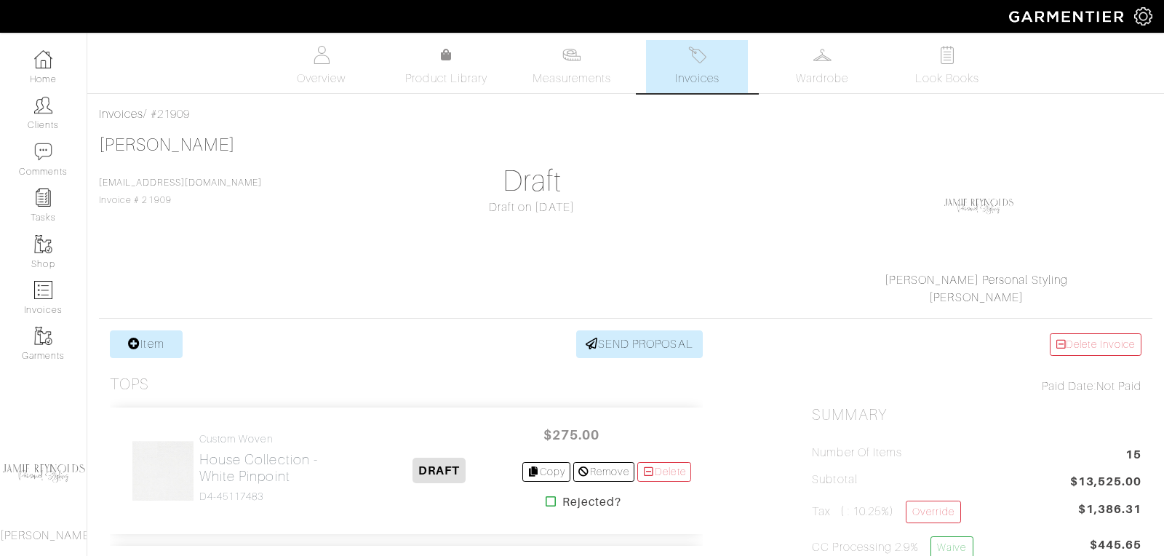
click at [702, 61] on img at bounding box center [697, 55] width 18 height 18
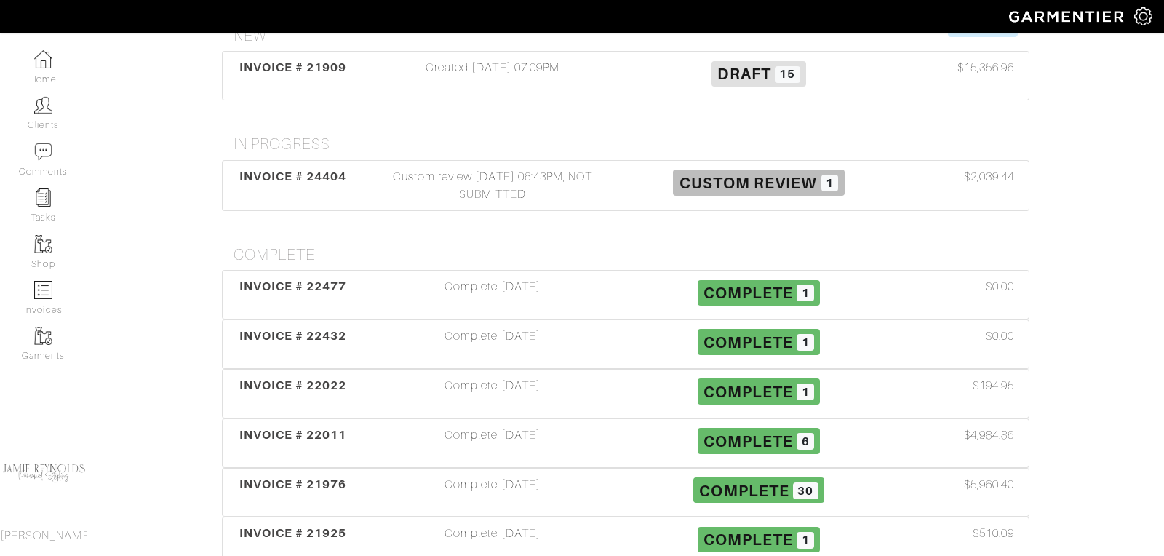
scroll to position [355, 0]
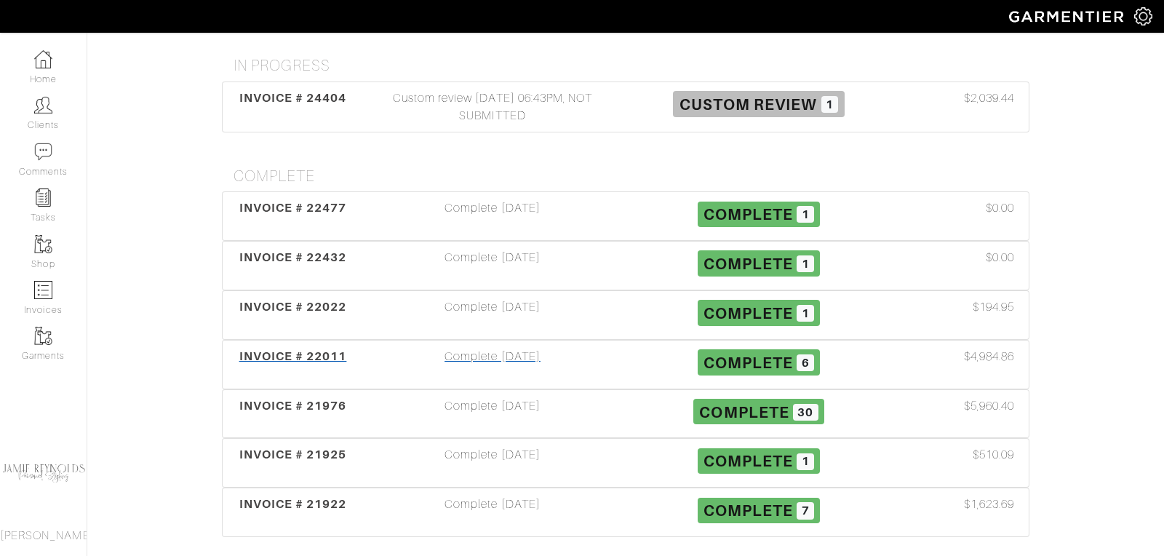
click at [298, 349] on span "INVOICE # 22011" at bounding box center [293, 356] width 108 height 14
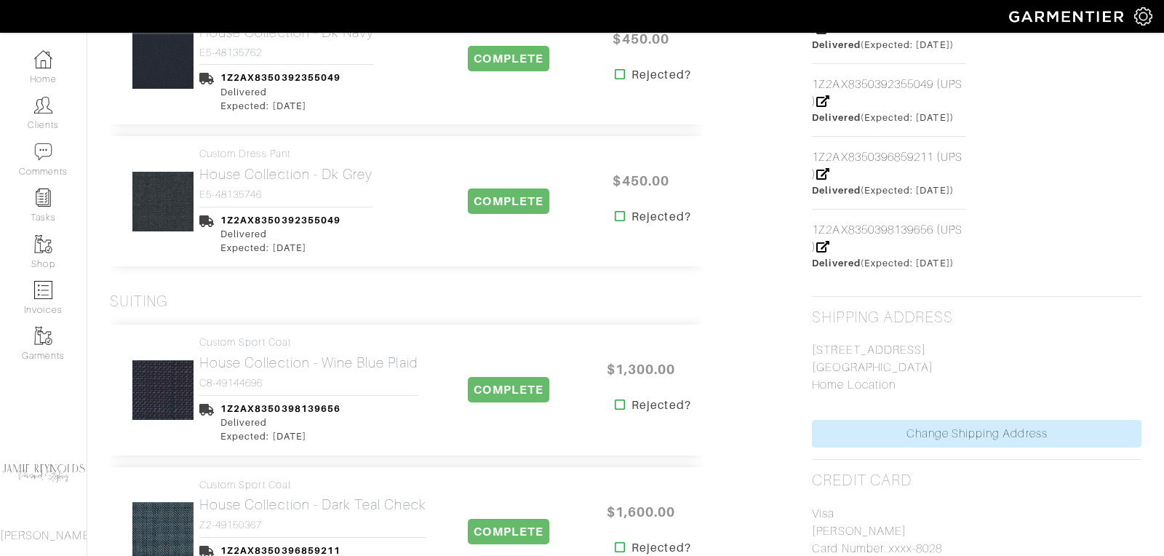
scroll to position [838, 0]
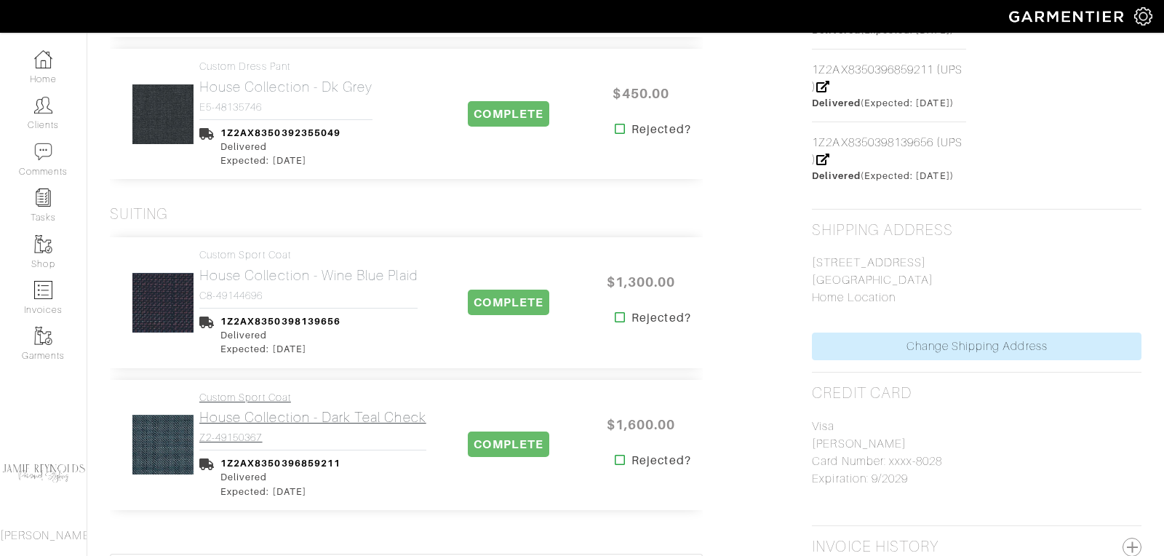
click at [283, 415] on h2 "House Collection - Dark Teal Check" at bounding box center [312, 417] width 227 height 17
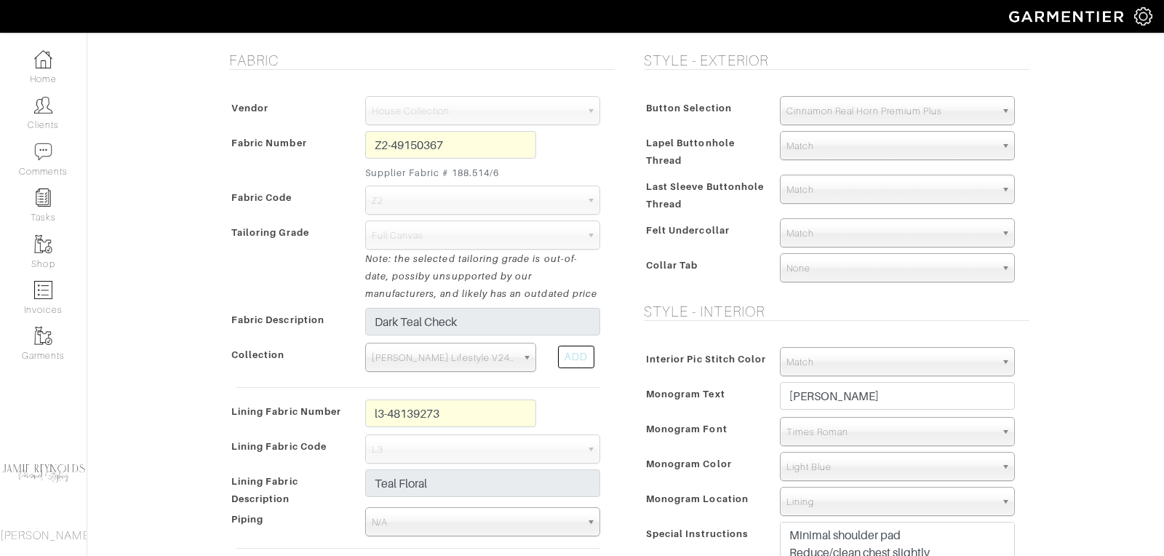
scroll to position [267, 0]
drag, startPoint x: 891, startPoint y: 393, endPoint x: 770, endPoint y: 392, distance: 120.8
click at [770, 392] on div "[PERSON_NAME]" at bounding box center [897, 398] width 257 height 35
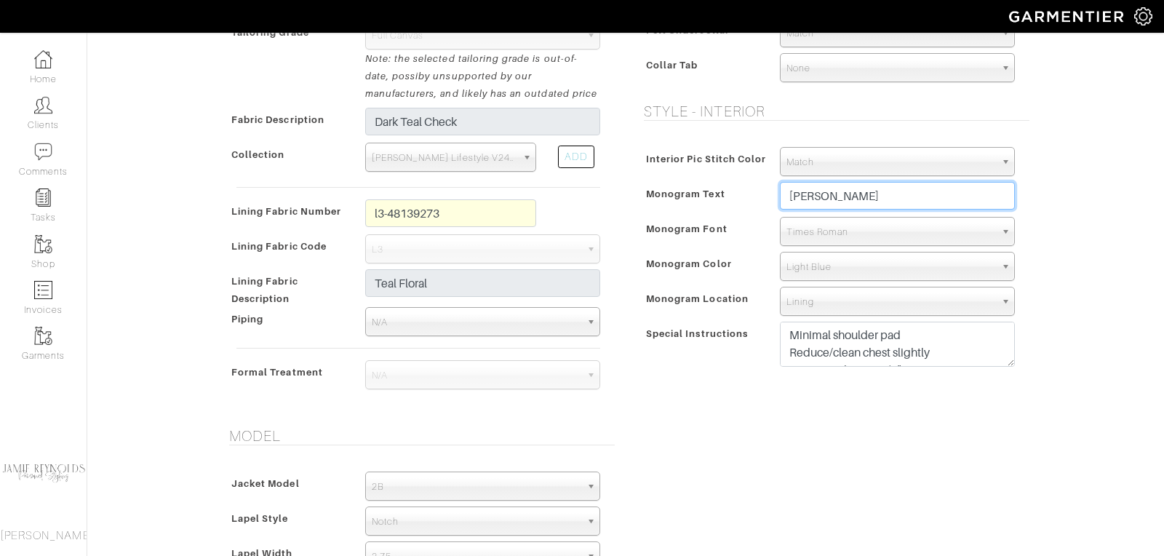
scroll to position [0, 0]
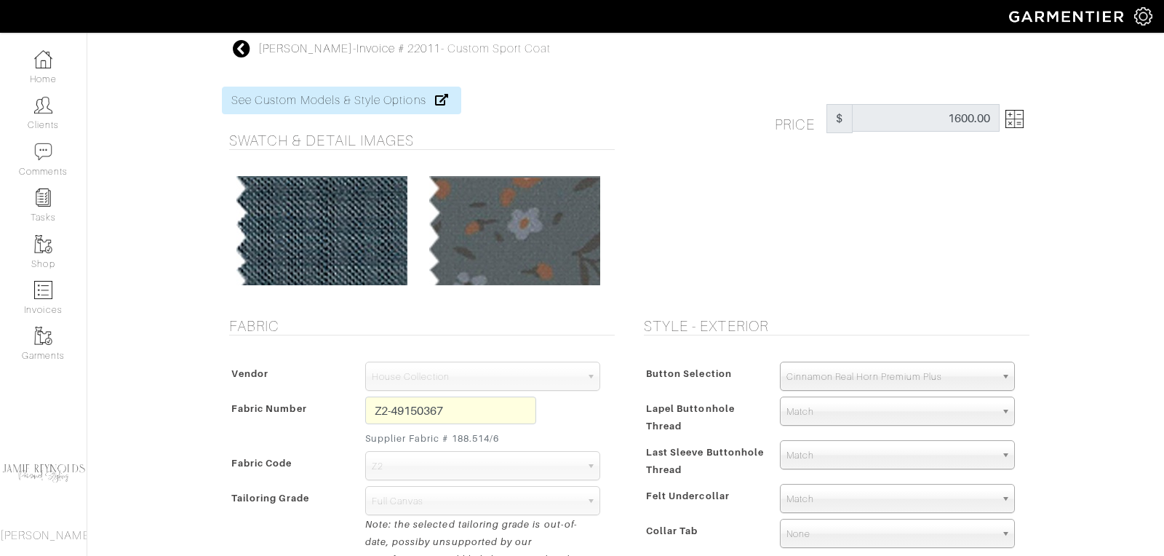
click at [244, 46] on icon at bounding box center [242, 48] width 18 height 17
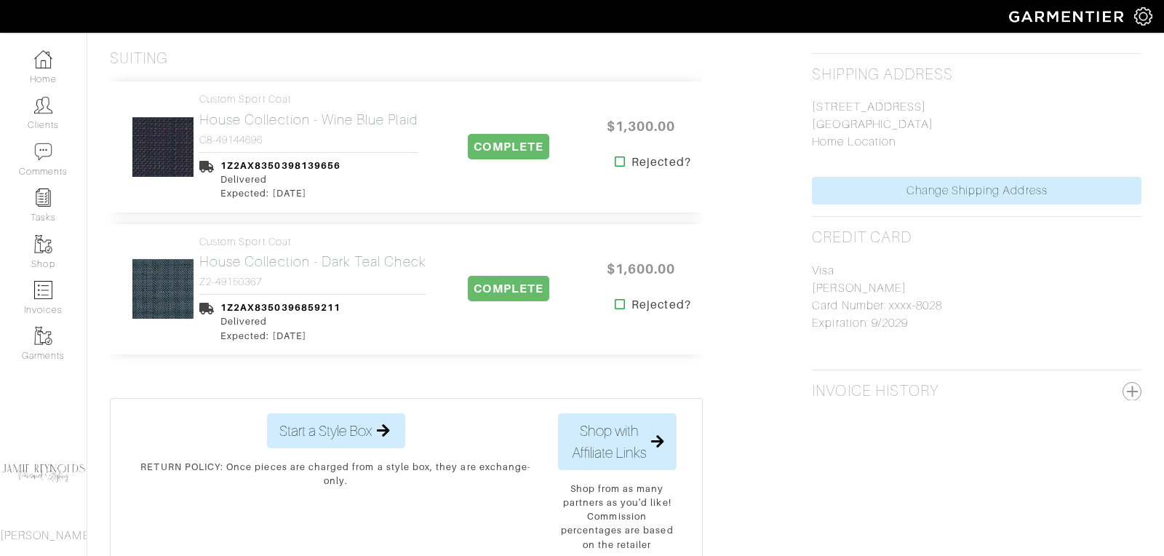
scroll to position [1021, 0]
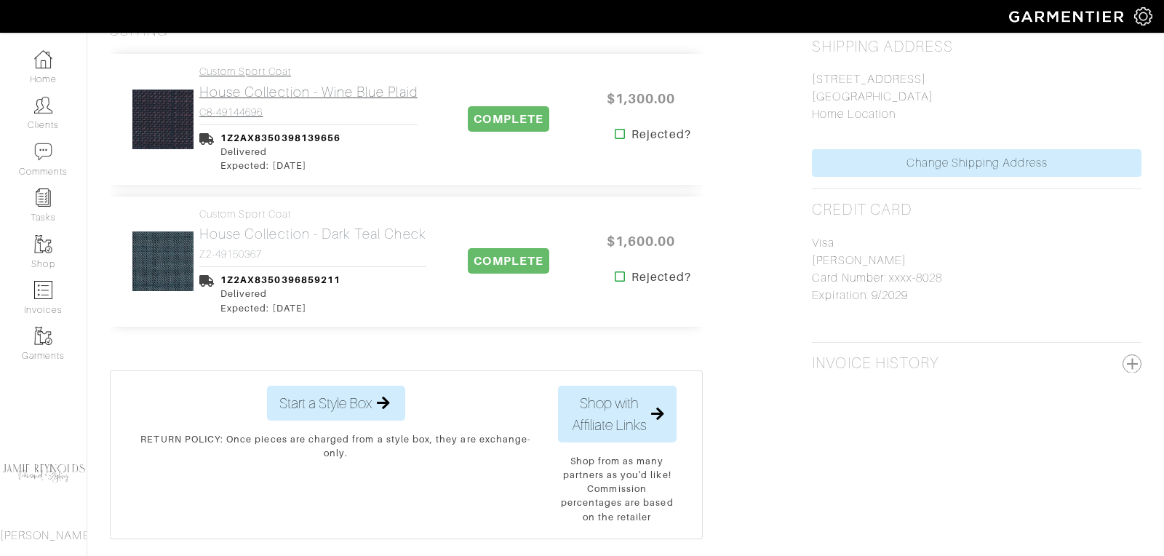
click at [255, 97] on h2 "House Collection - Wine Blue Plaid" at bounding box center [308, 92] width 218 height 17
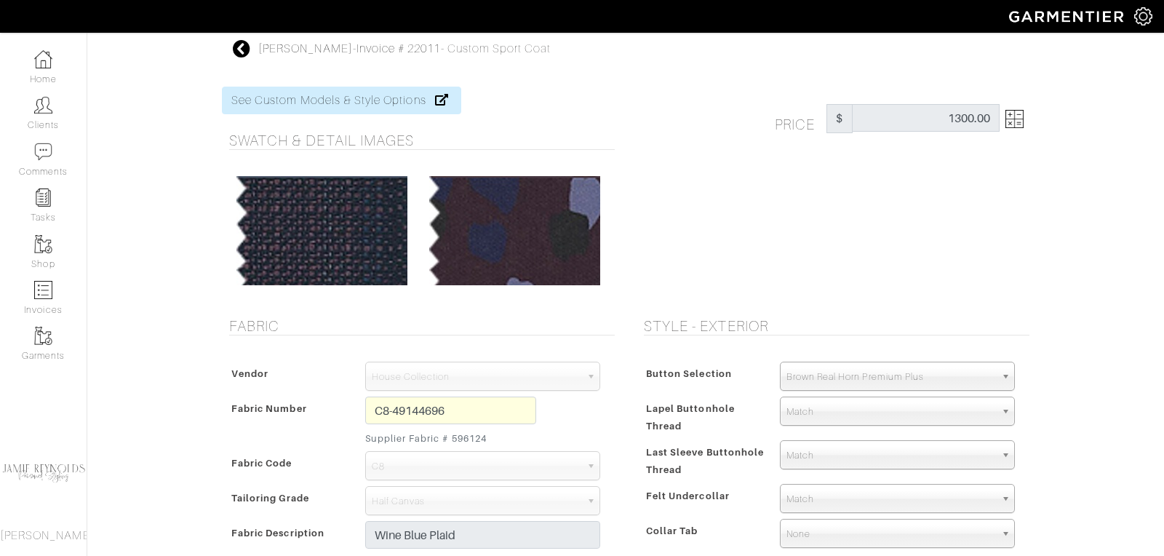
click at [241, 49] on icon at bounding box center [242, 48] width 18 height 17
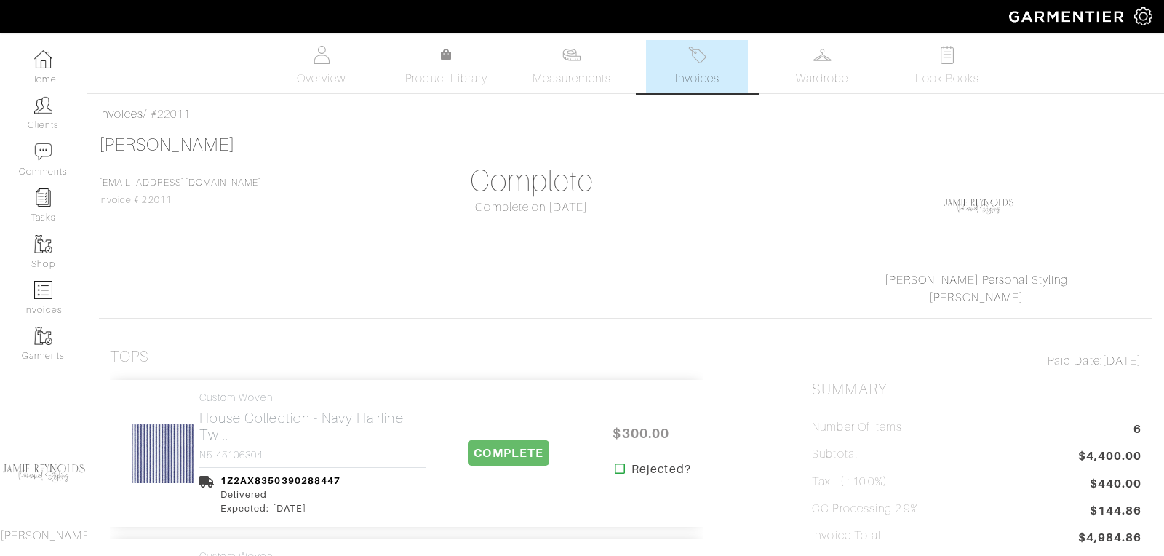
click at [700, 66] on link "Invoices" at bounding box center [697, 66] width 102 height 53
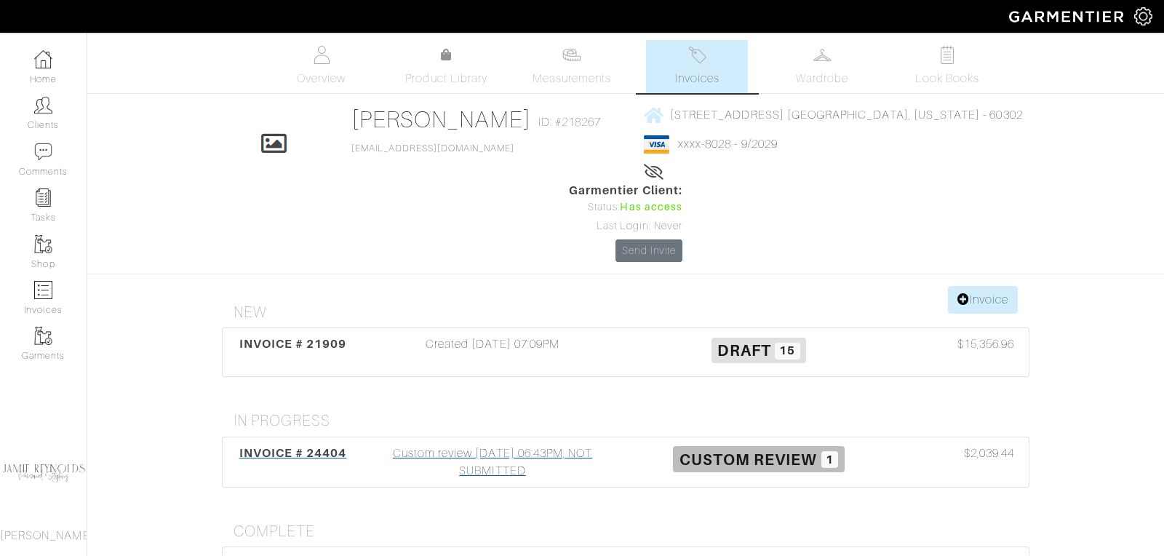
click at [309, 446] on span "INVOICE # 24404" at bounding box center [293, 453] width 108 height 14
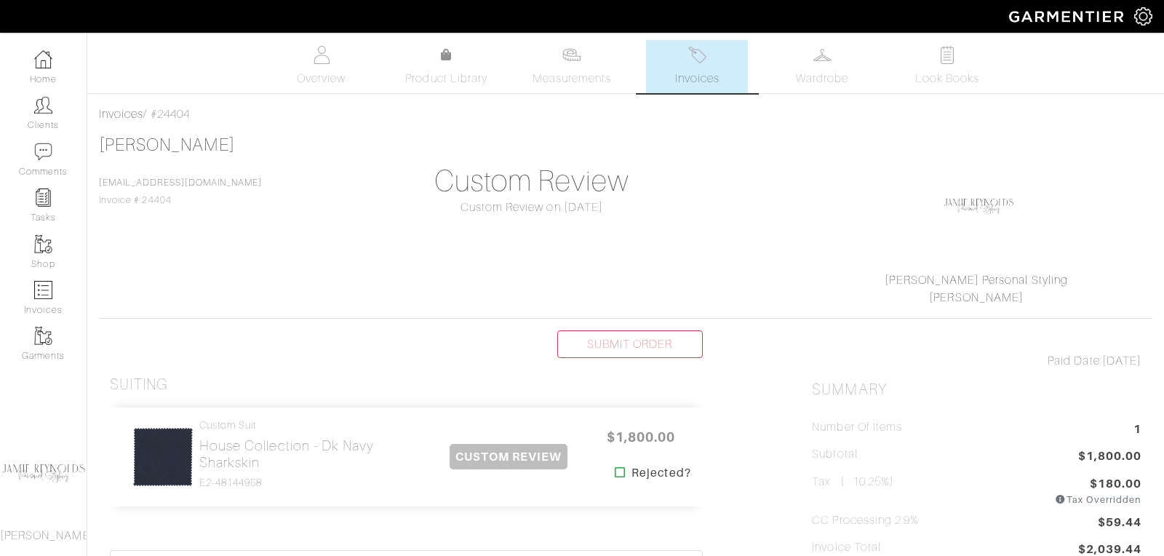
click at [302, 439] on h2 "House Collection - Dk Navy Sharkskin" at bounding box center [312, 453] width 227 height 33
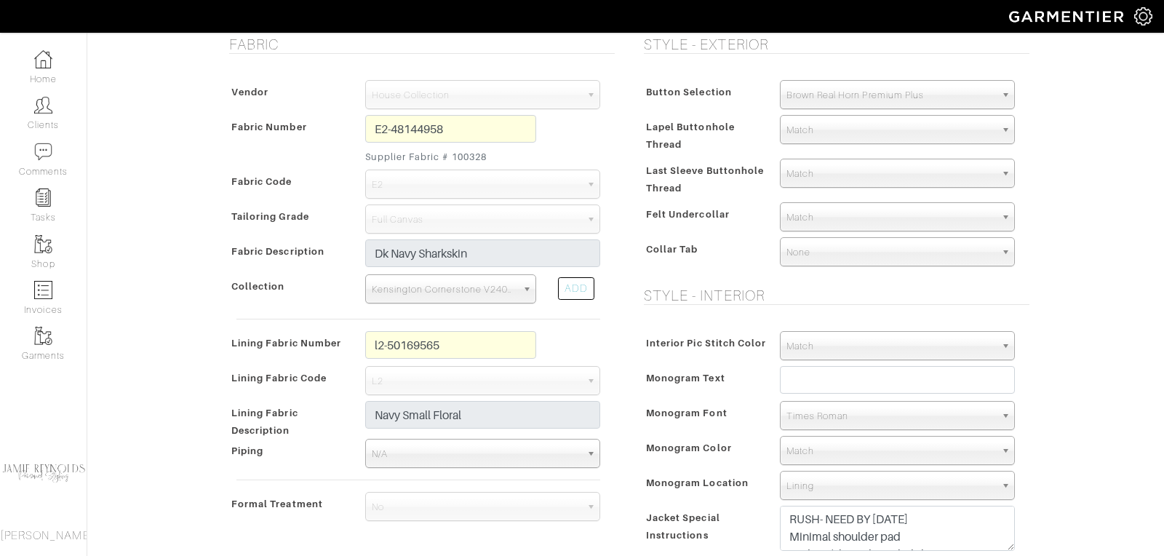
scroll to position [328, 0]
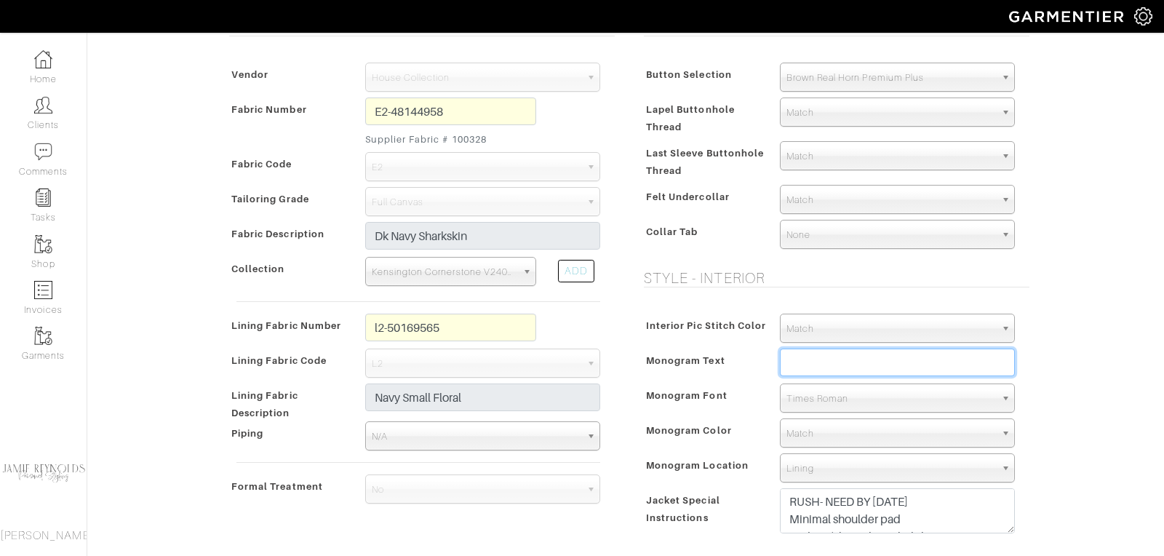
click at [790, 362] on input "text" at bounding box center [897, 363] width 235 height 28
paste input "[PERSON_NAME]"
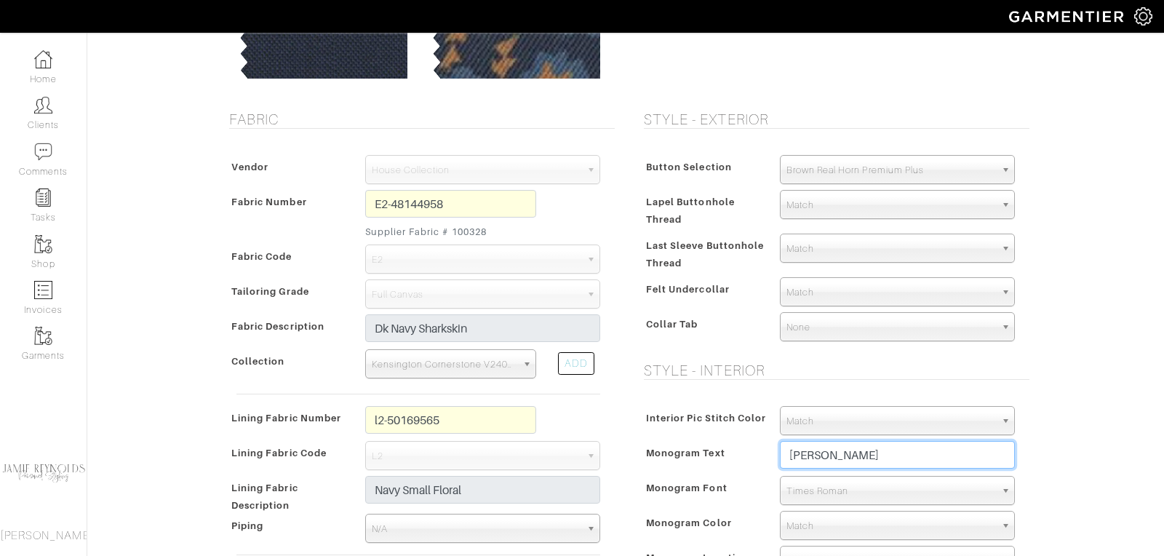
scroll to position [239, 0]
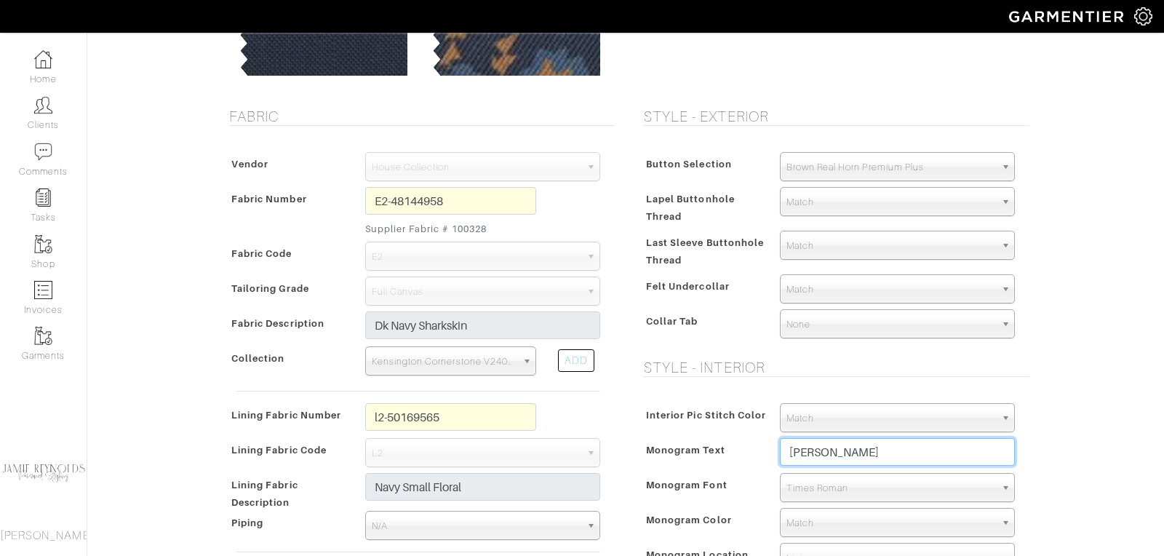
type input "[PERSON_NAME]"
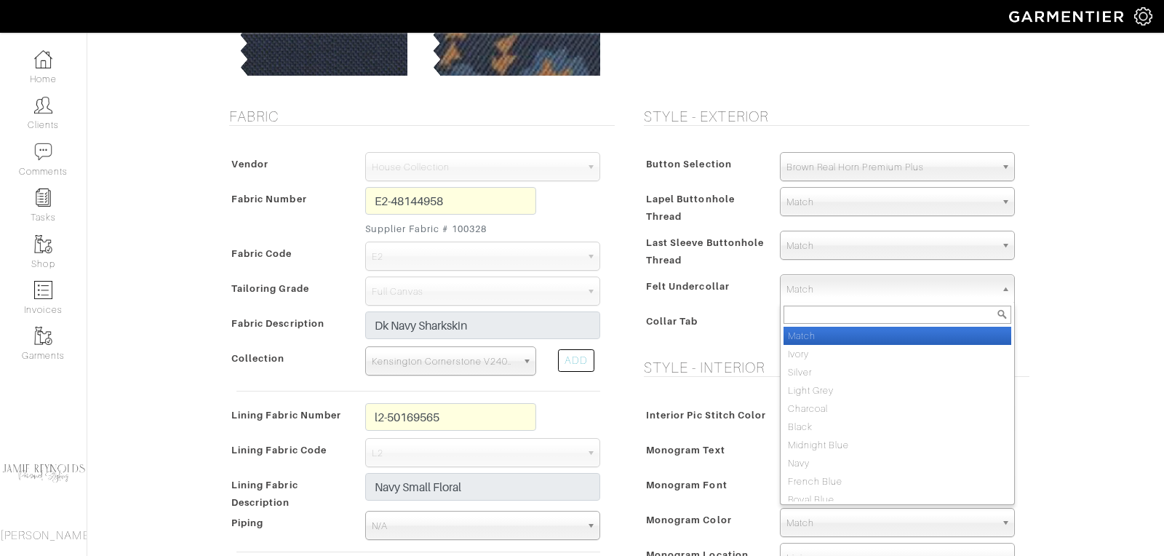
click at [809, 292] on span "Match" at bounding box center [891, 289] width 209 height 29
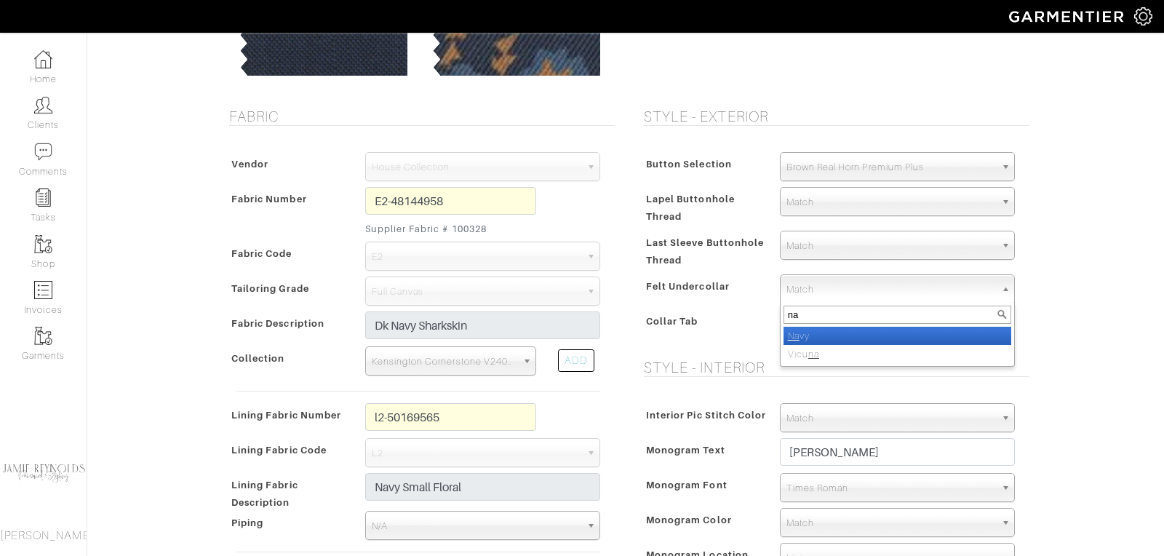
type input "na"
click at [796, 335] on em "Na" at bounding box center [794, 335] width 12 height 11
select select "8"
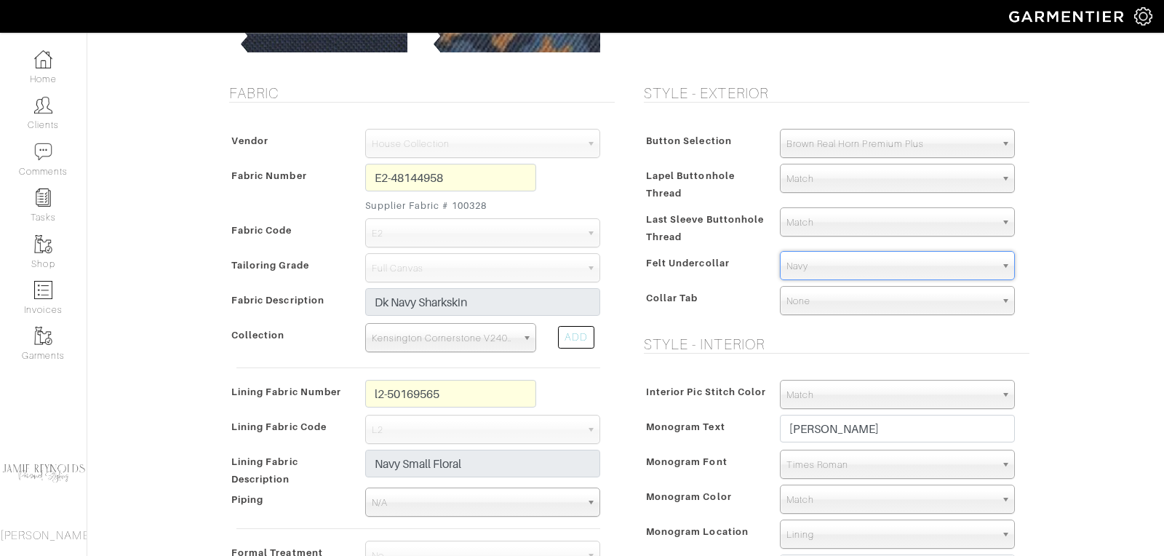
scroll to position [279, 0]
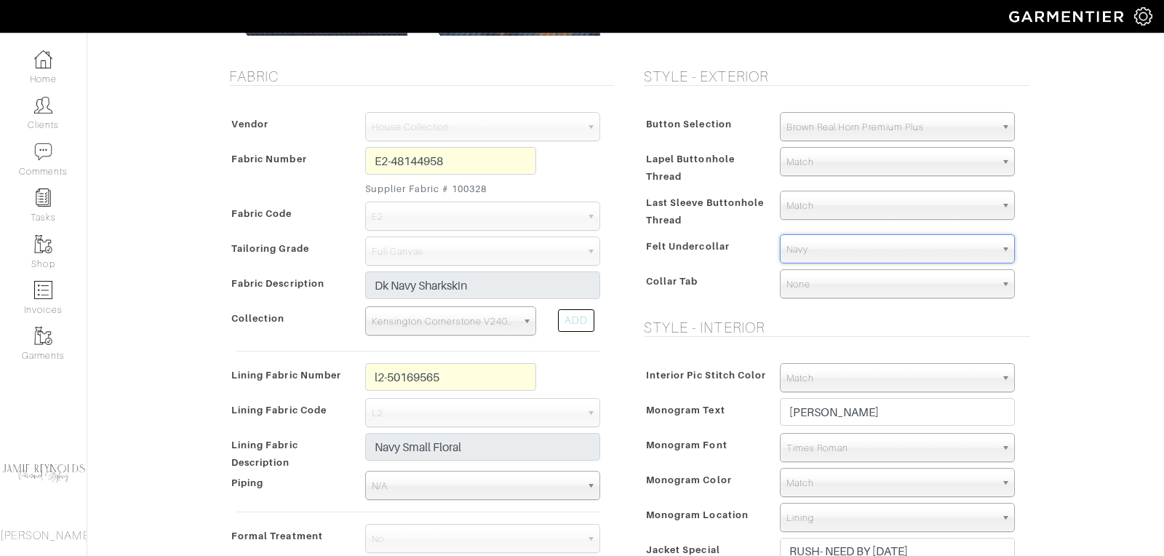
click at [811, 285] on span "None" at bounding box center [891, 284] width 209 height 29
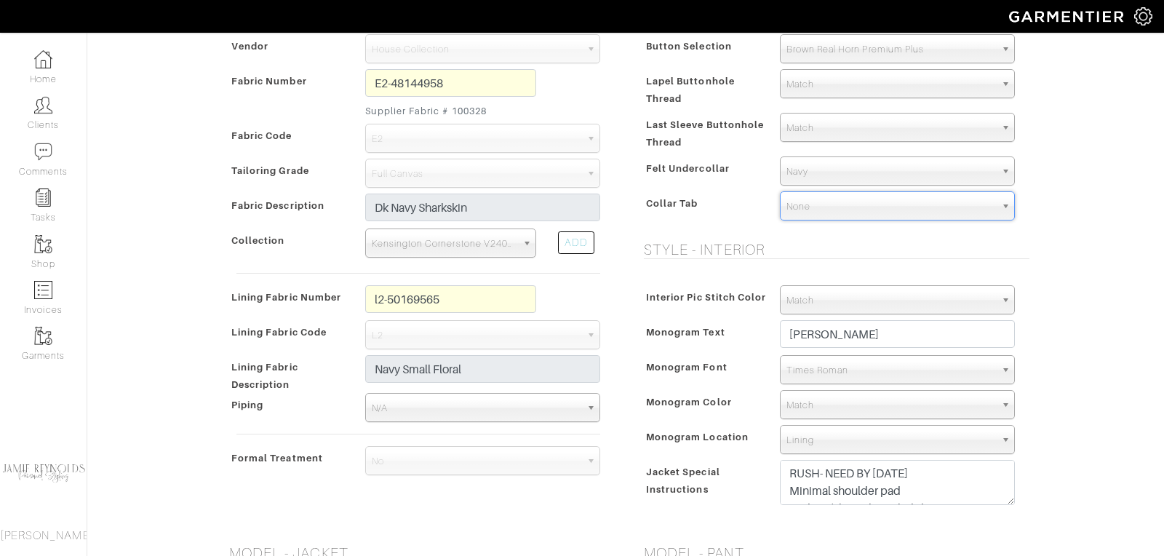
scroll to position [471, 0]
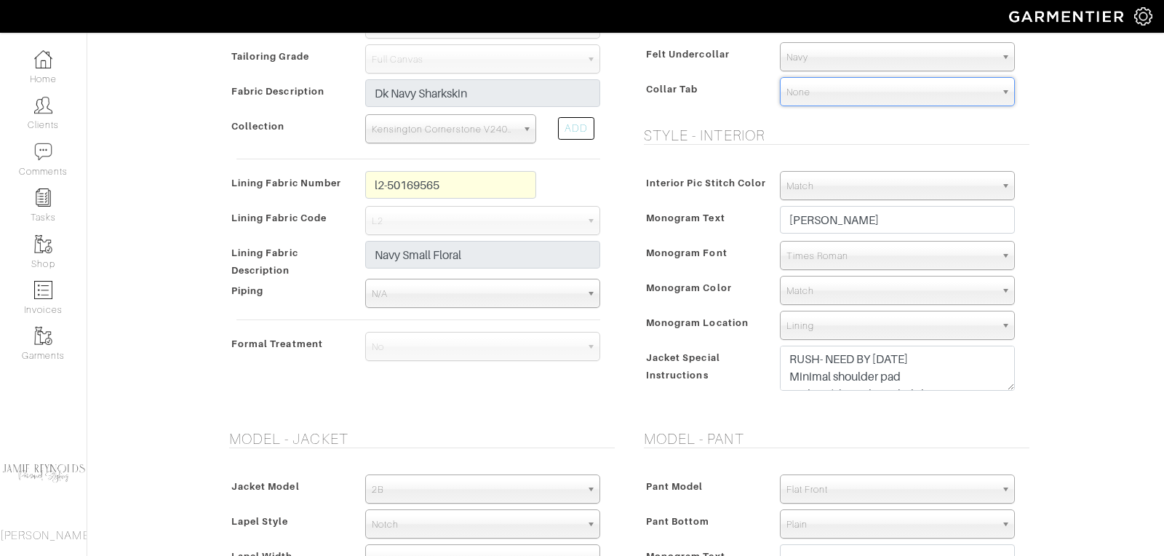
click at [811, 287] on span "Match" at bounding box center [891, 291] width 209 height 29
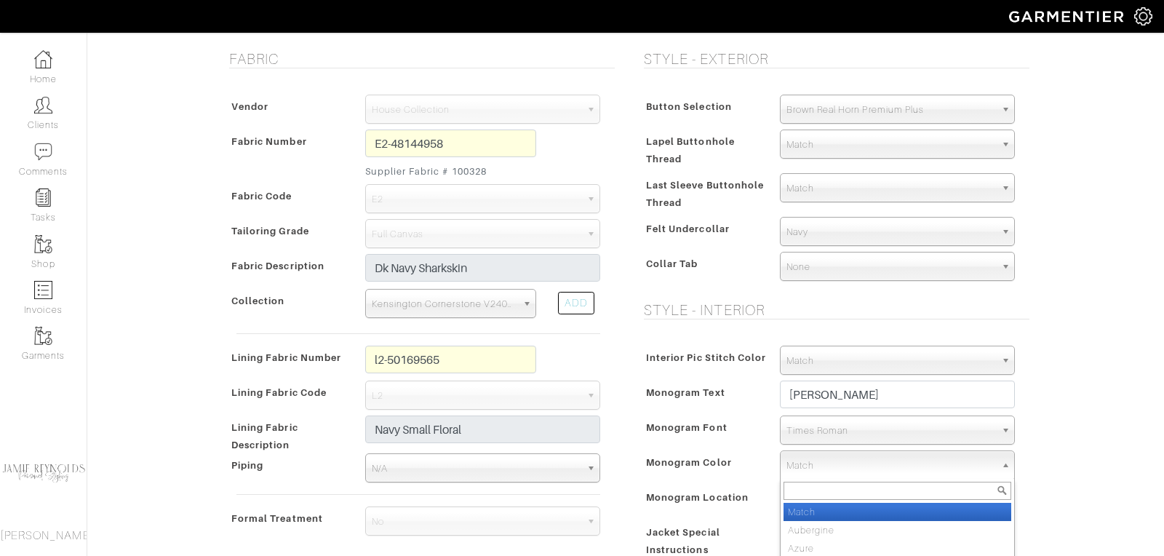
scroll to position [314, 0]
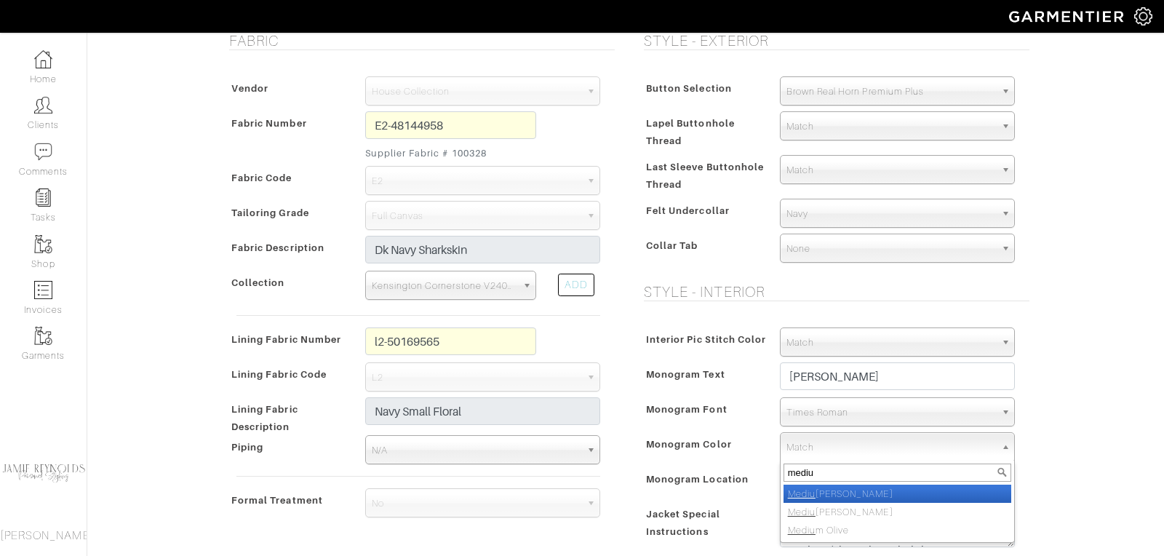
type input "mediu"
click at [842, 485] on li "Mediu m Brown" at bounding box center [898, 494] width 228 height 18
select select "44"
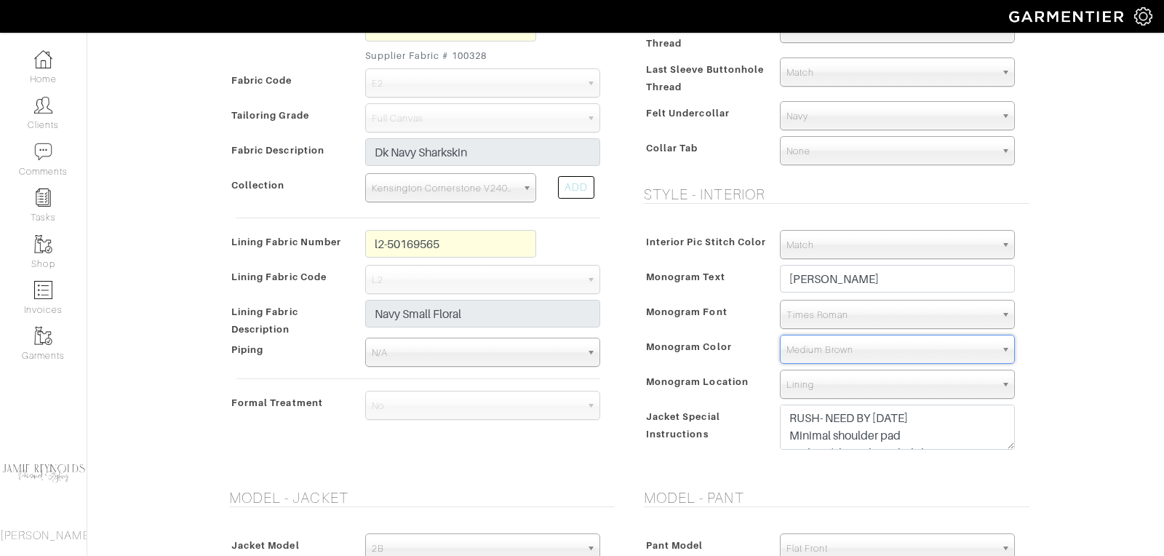
scroll to position [451, 0]
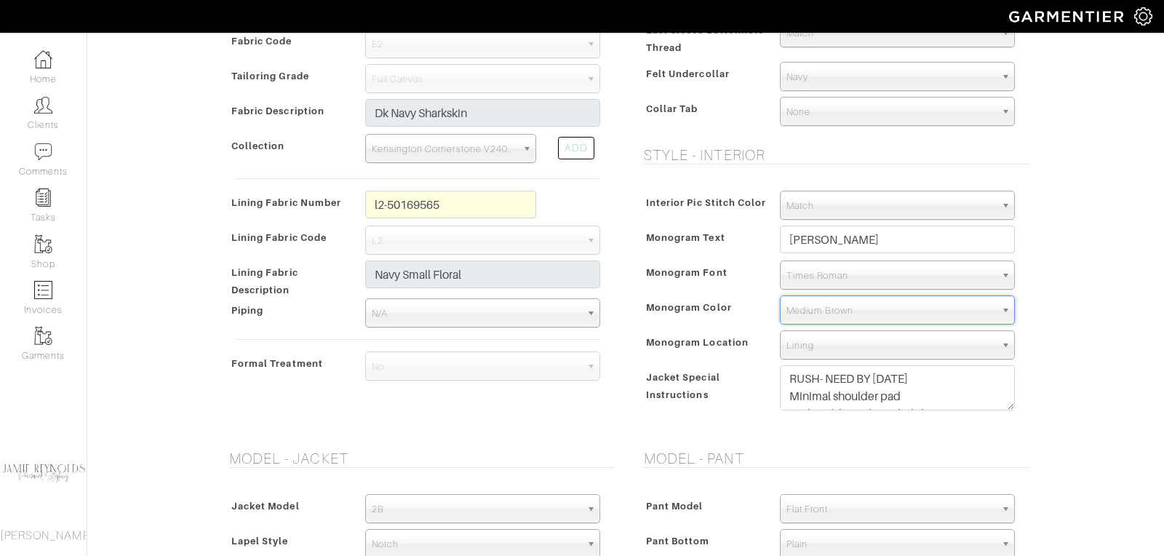
click at [496, 311] on span "N/A" at bounding box center [476, 313] width 209 height 29
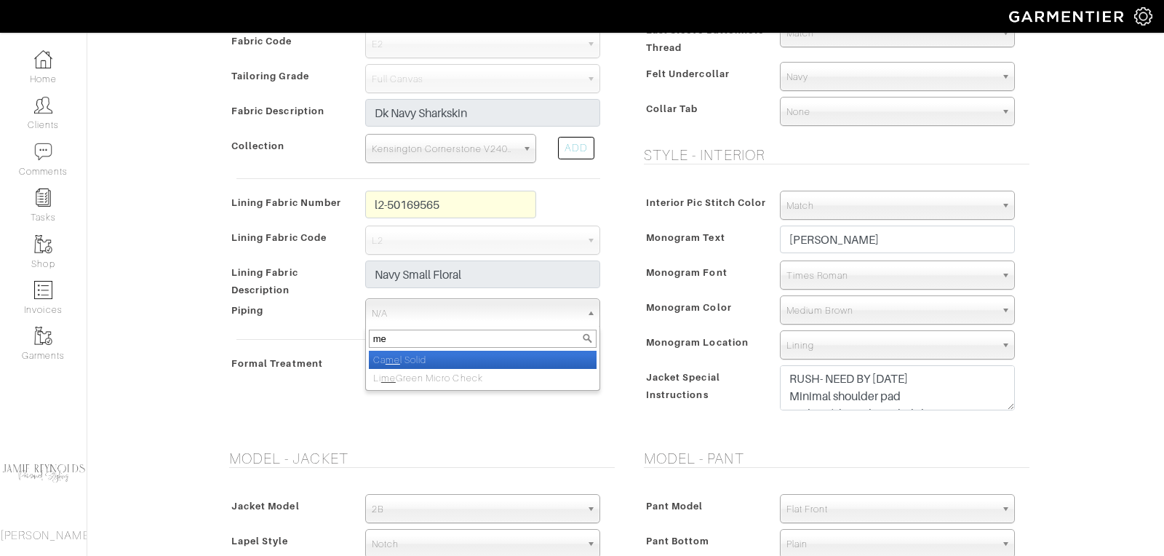
type input "m"
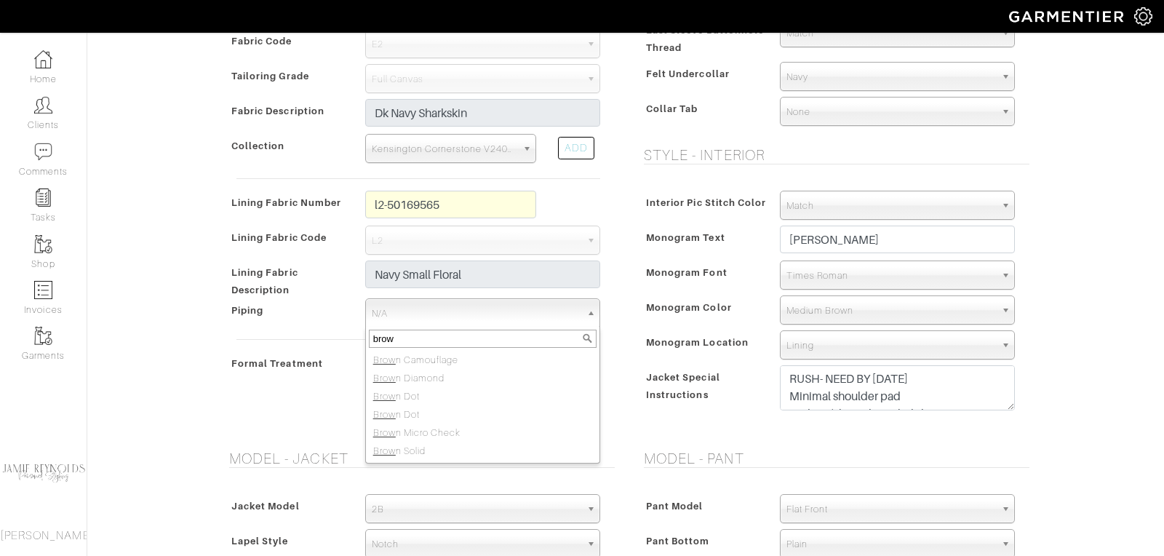
click at [501, 313] on span "N/A" at bounding box center [476, 313] width 209 height 29
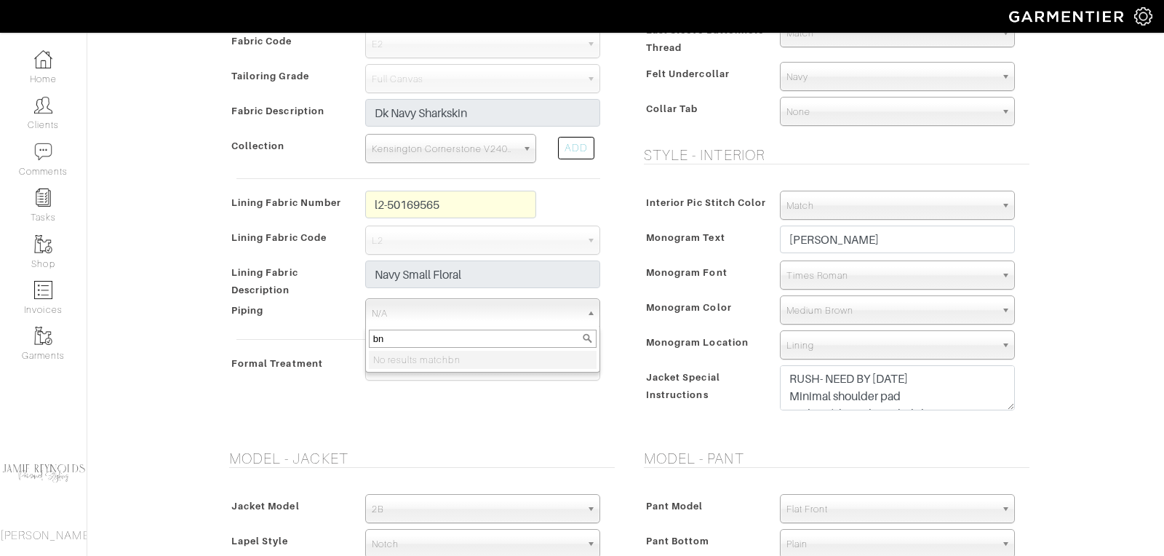
type input "b"
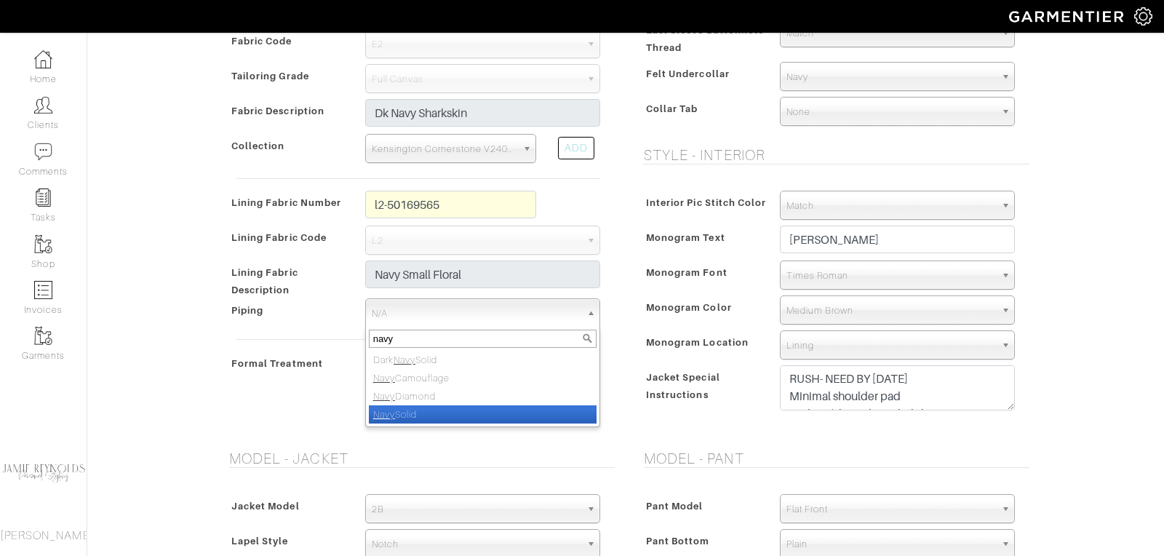
type input "navy"
click at [442, 405] on li "Navy Solid" at bounding box center [483, 414] width 228 height 18
select select "129"
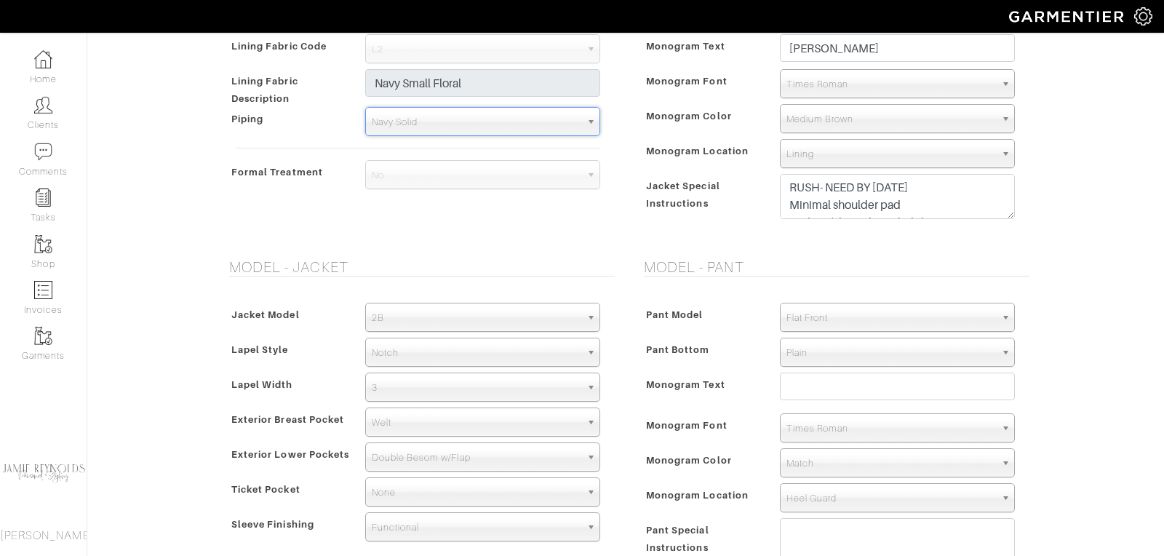
scroll to position [648, 0]
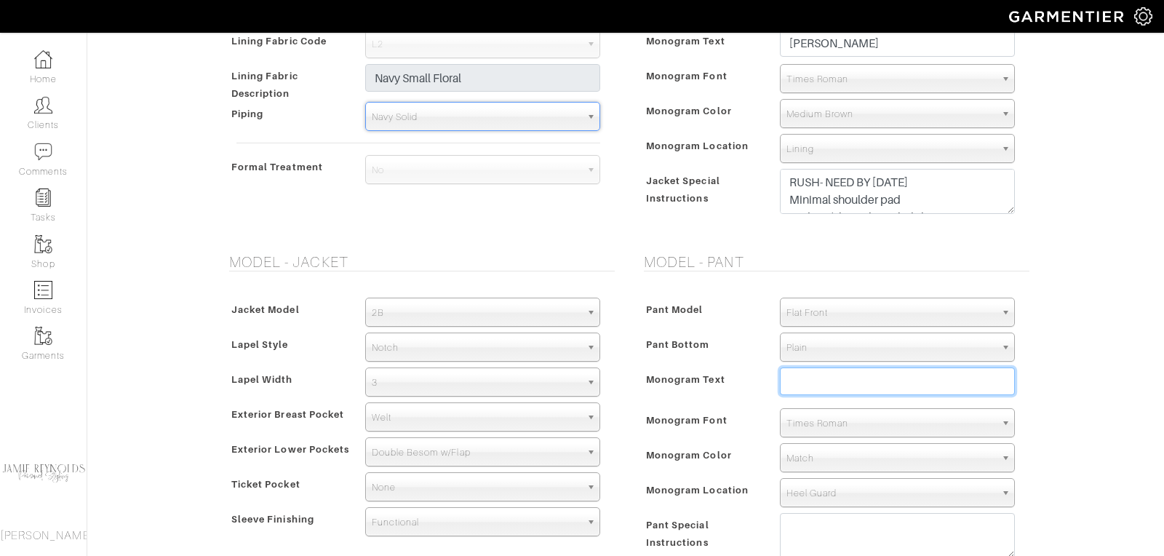
click at [838, 376] on input "text" at bounding box center [897, 382] width 235 height 28
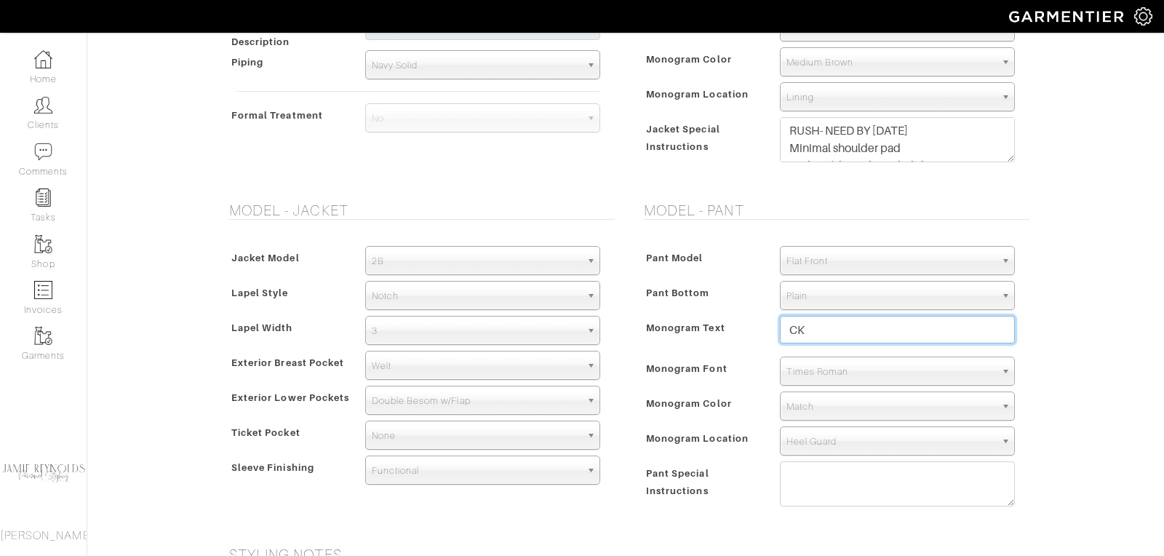
scroll to position [701, 0]
type input "CK"
click at [838, 406] on span "Match" at bounding box center [891, 405] width 209 height 29
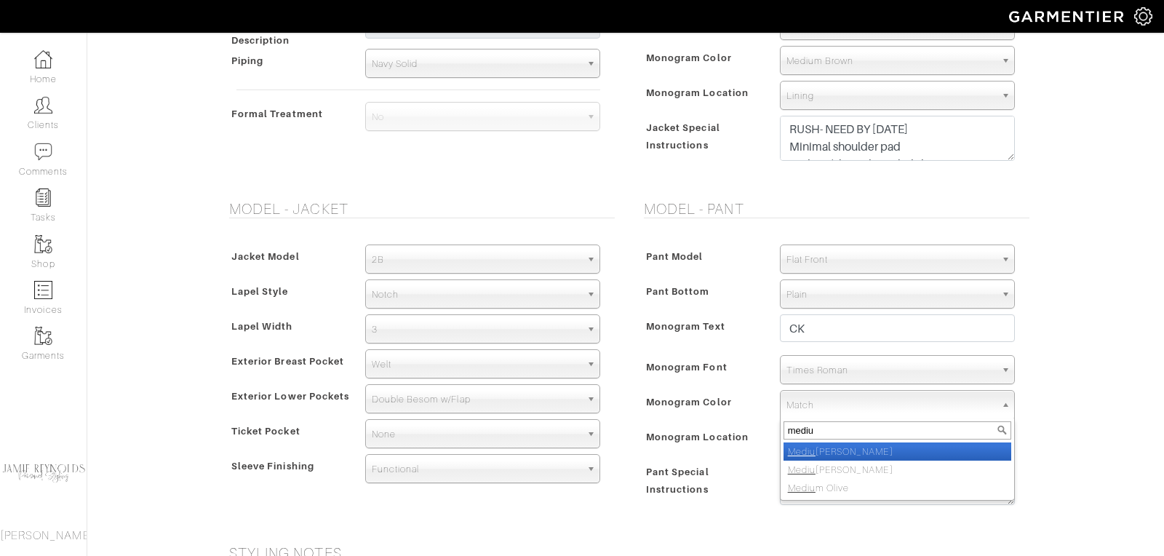
type input "mediu"
click at [846, 443] on li "Mediu m Brown" at bounding box center [898, 451] width 228 height 18
select select "44"
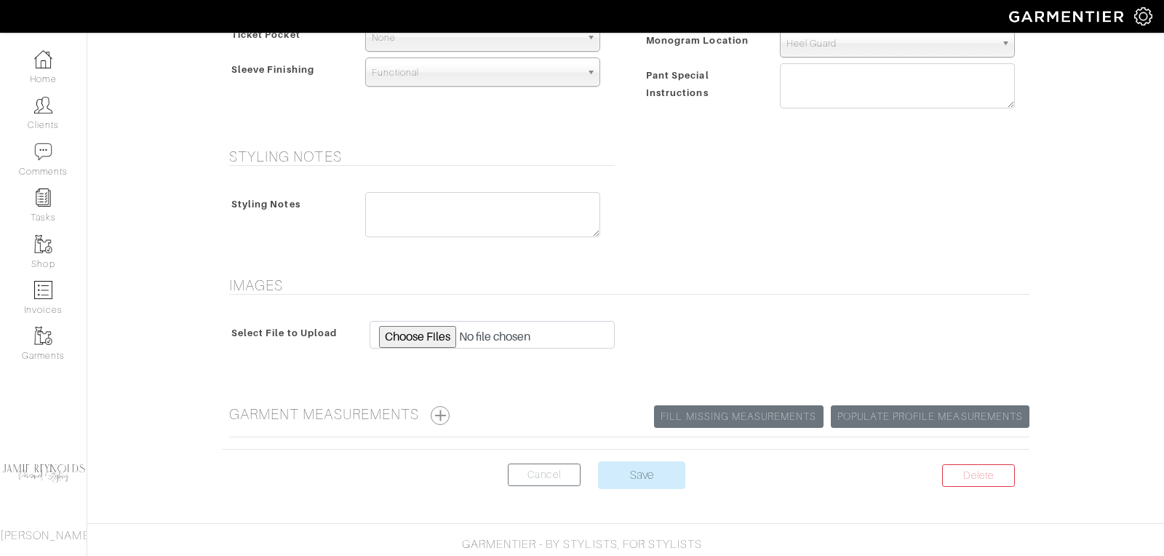
scroll to position [1110, 0]
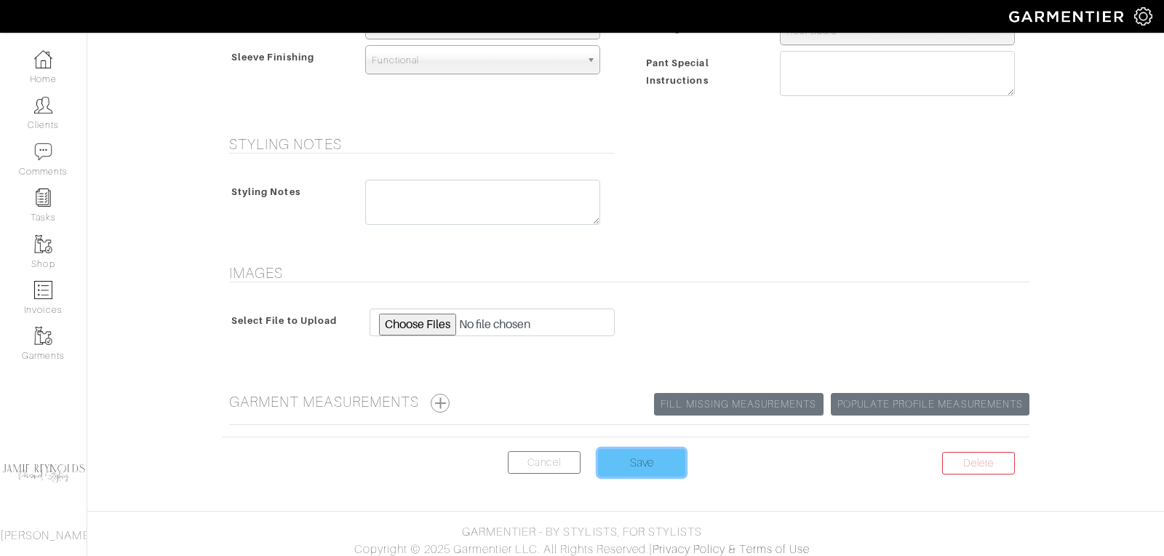
click at [647, 455] on input "Save" at bounding box center [641, 463] width 87 height 28
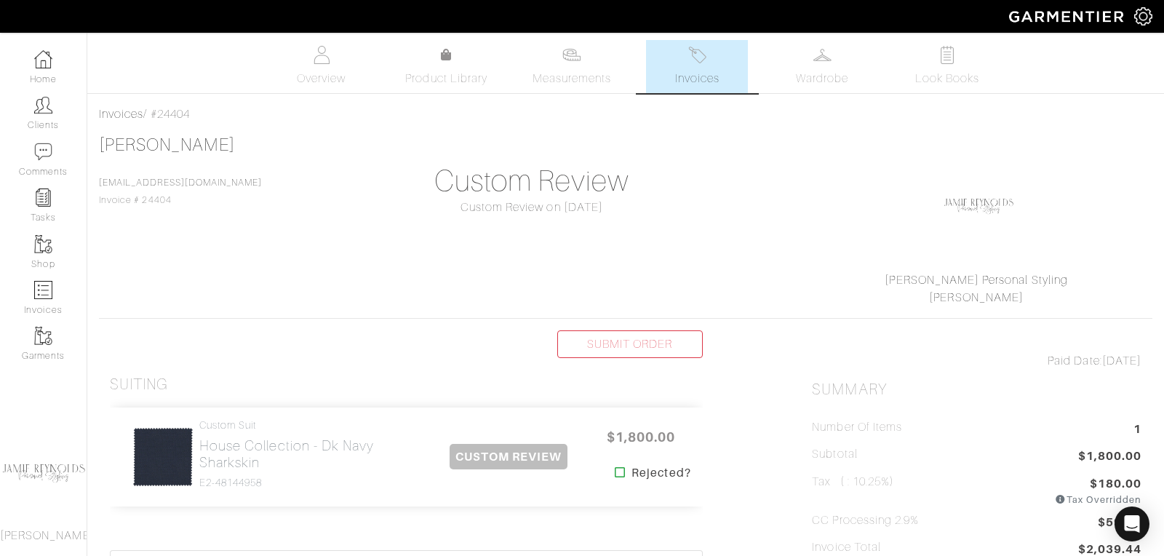
click at [702, 58] on img at bounding box center [697, 55] width 18 height 18
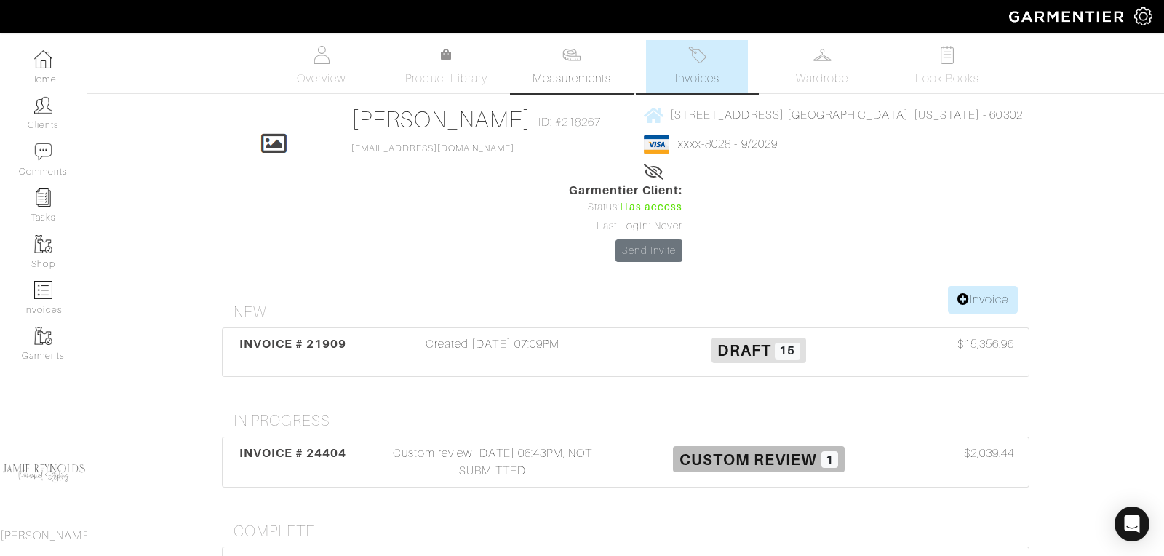
click at [565, 57] on img at bounding box center [572, 55] width 18 height 18
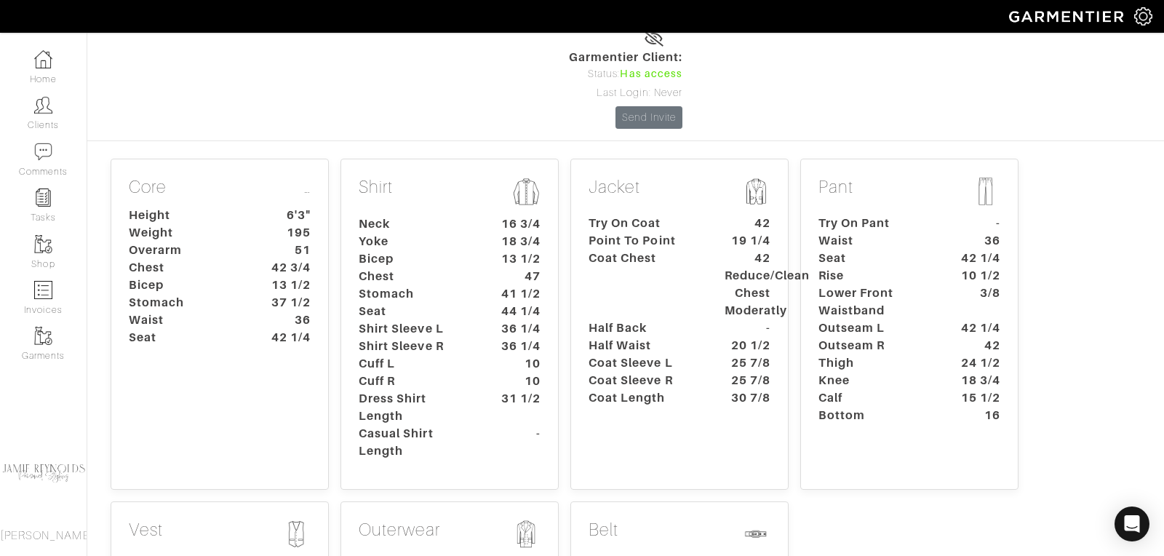
scroll to position [136, 0]
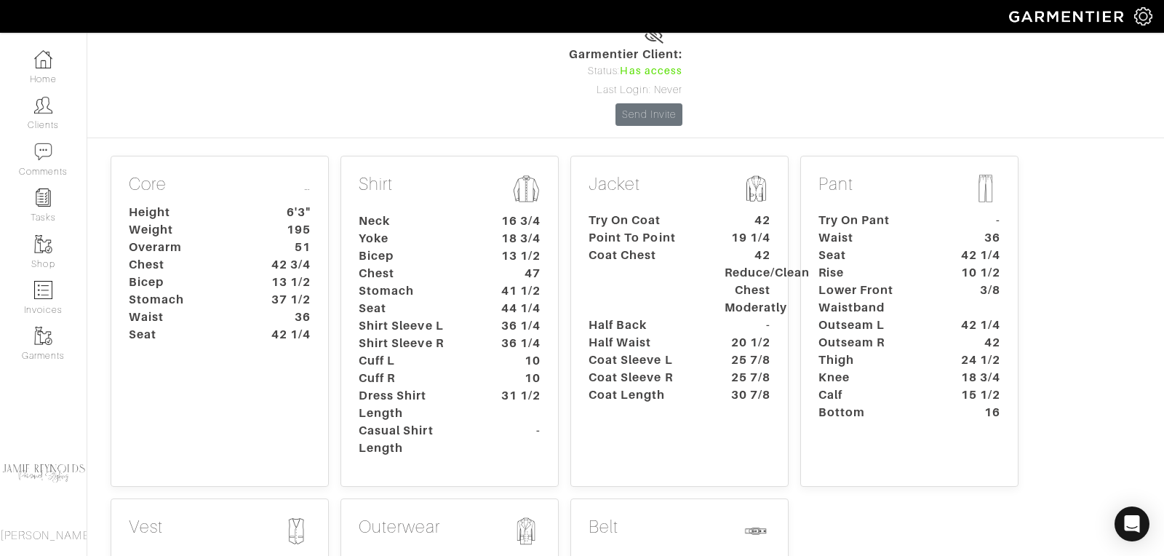
click at [737, 369] on dt "25 7/8" at bounding box center [748, 377] width 68 height 17
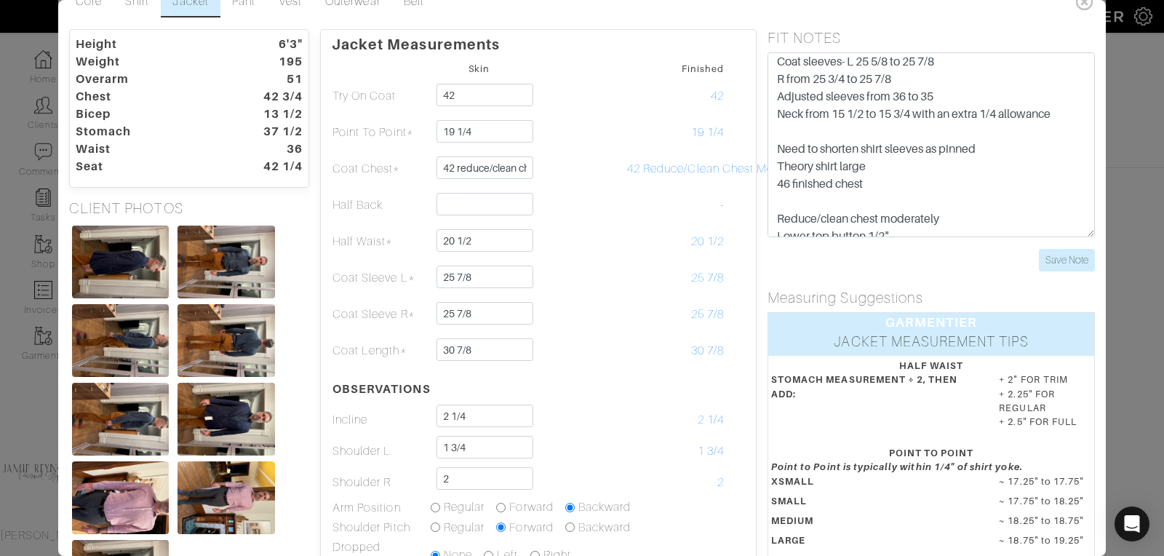
scroll to position [0, 0]
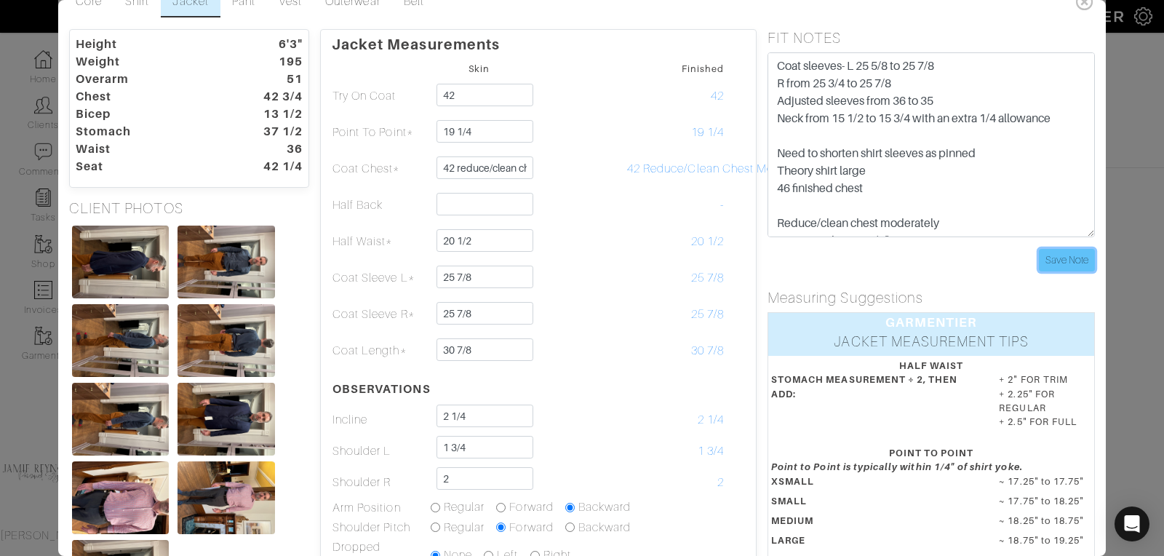
click at [1065, 264] on input "Save Note" at bounding box center [1067, 260] width 56 height 23
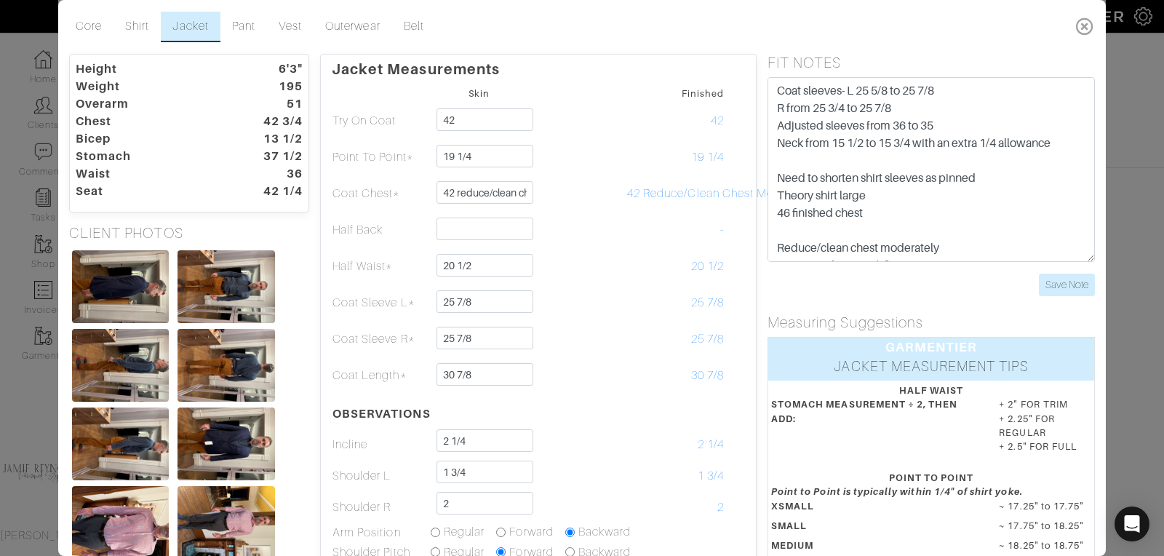
click at [1087, 27] on icon at bounding box center [1085, 26] width 30 height 29
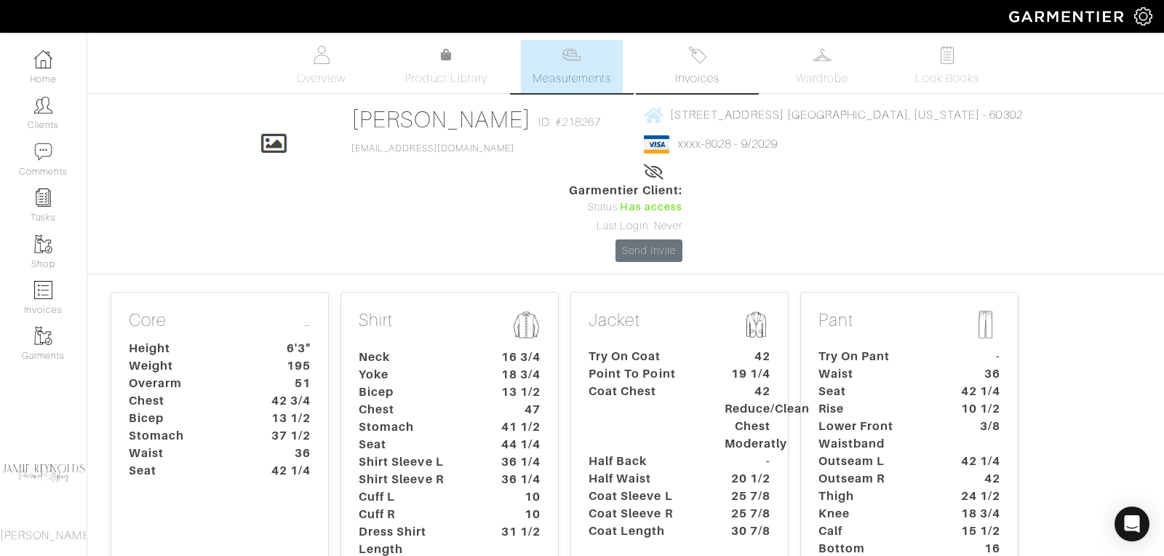
click at [688, 73] on span "Invoices" at bounding box center [697, 78] width 44 height 17
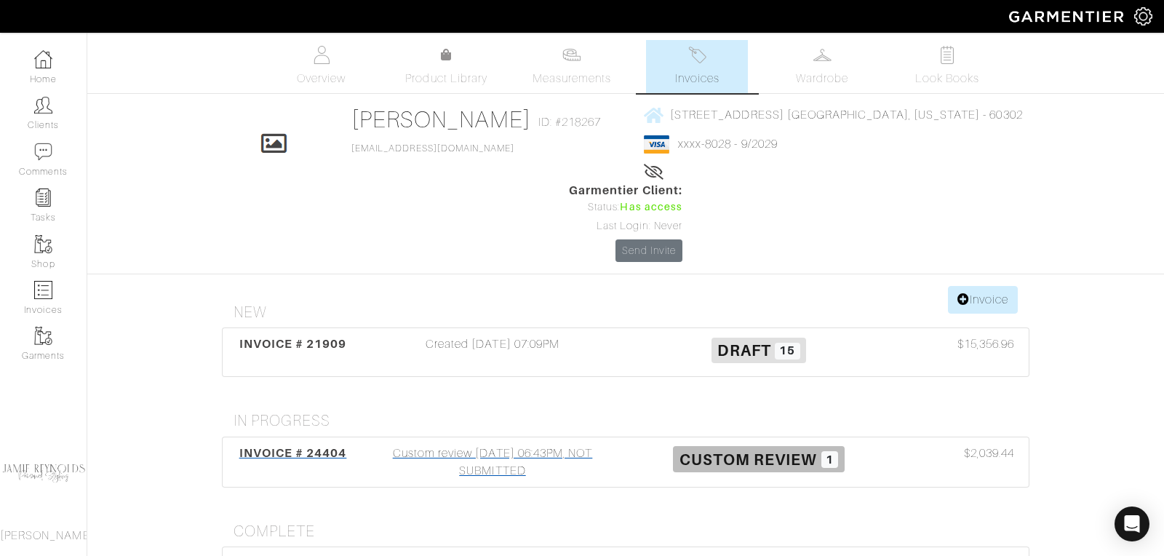
click at [329, 446] on span "INVOICE # 24404" at bounding box center [293, 453] width 108 height 14
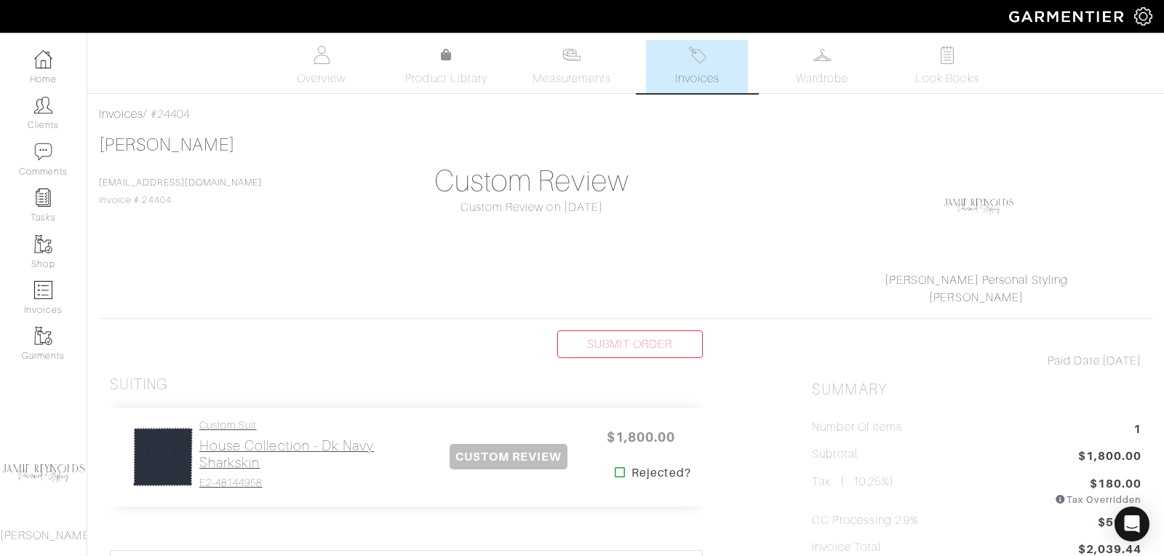
click at [308, 440] on h2 "House Collection - Dk Navy Sharkskin" at bounding box center [312, 453] width 227 height 33
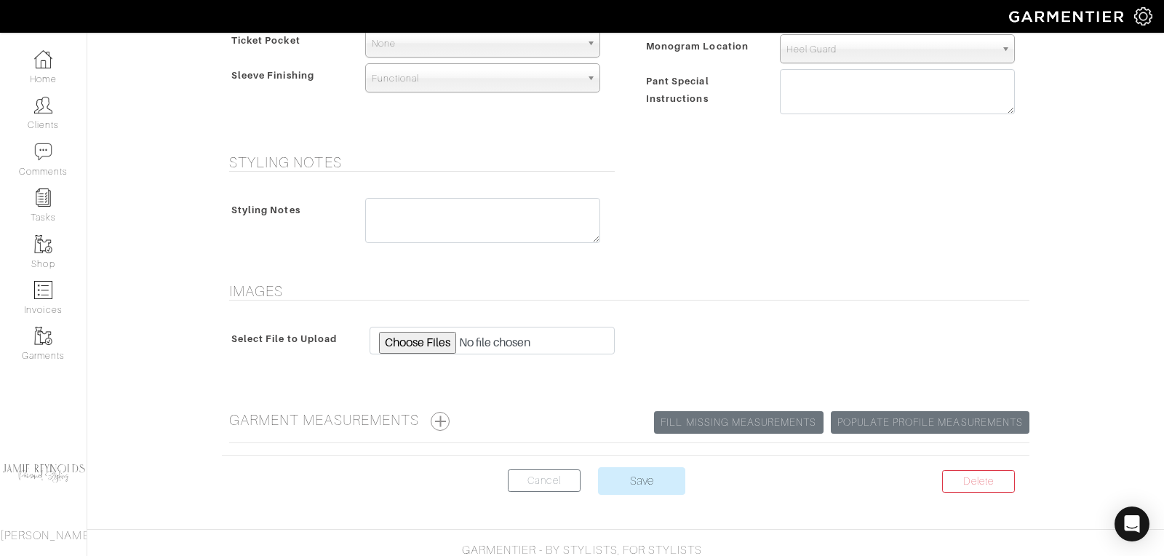
scroll to position [1110, 0]
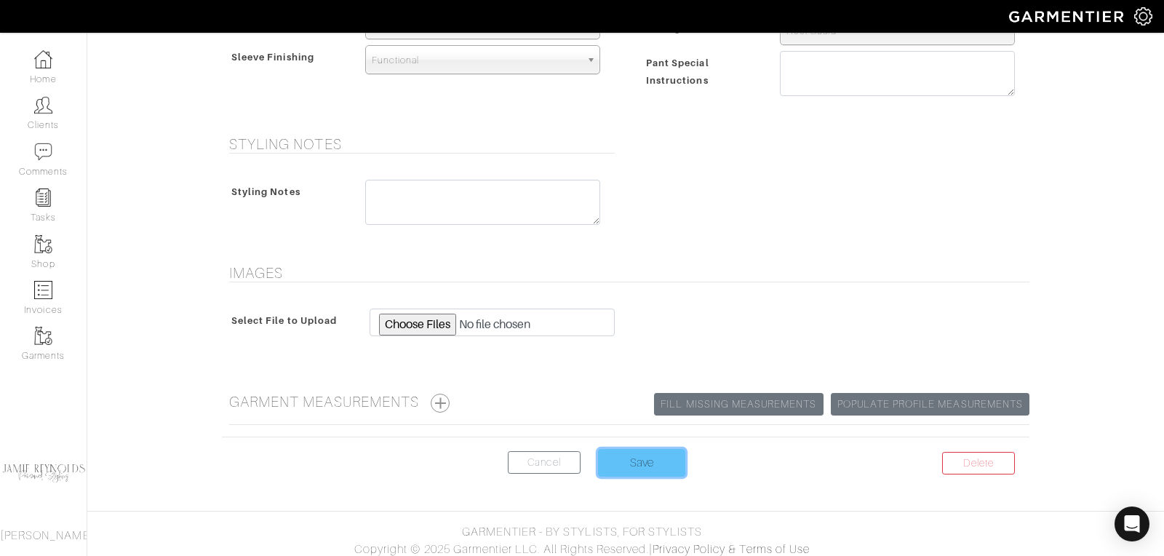
click at [640, 455] on input "Save" at bounding box center [641, 463] width 87 height 28
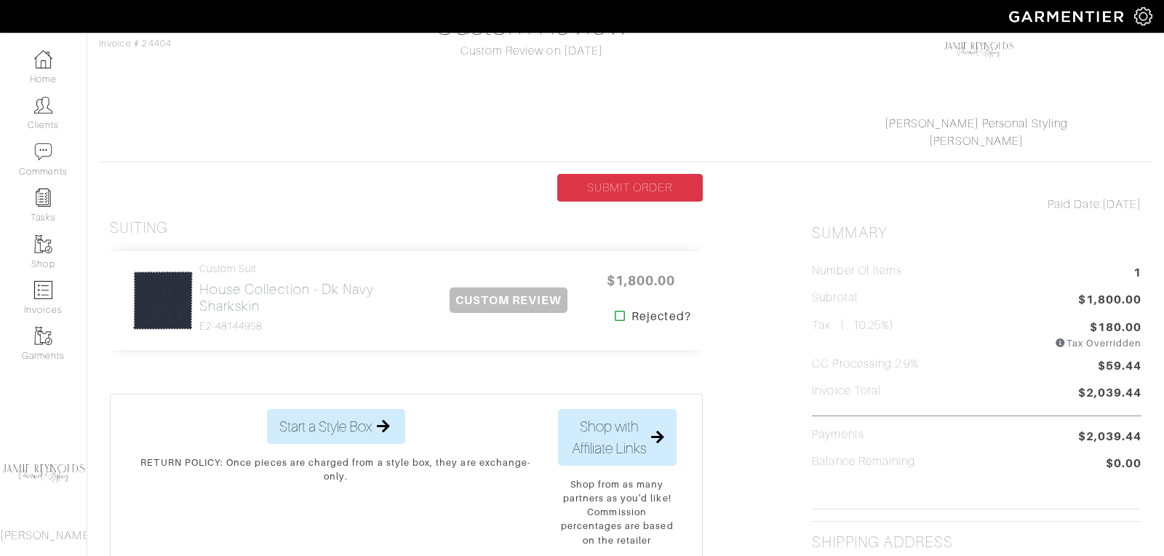
scroll to position [159, 0]
click at [649, 179] on link "SUBMIT ORDER" at bounding box center [630, 186] width 146 height 28
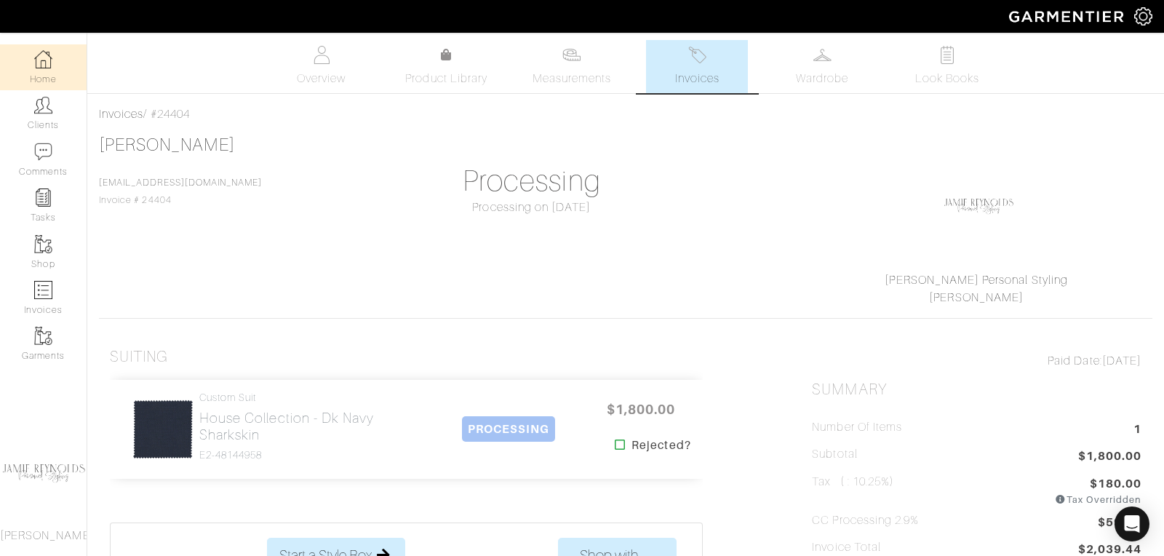
click at [47, 59] on img at bounding box center [43, 59] width 18 height 18
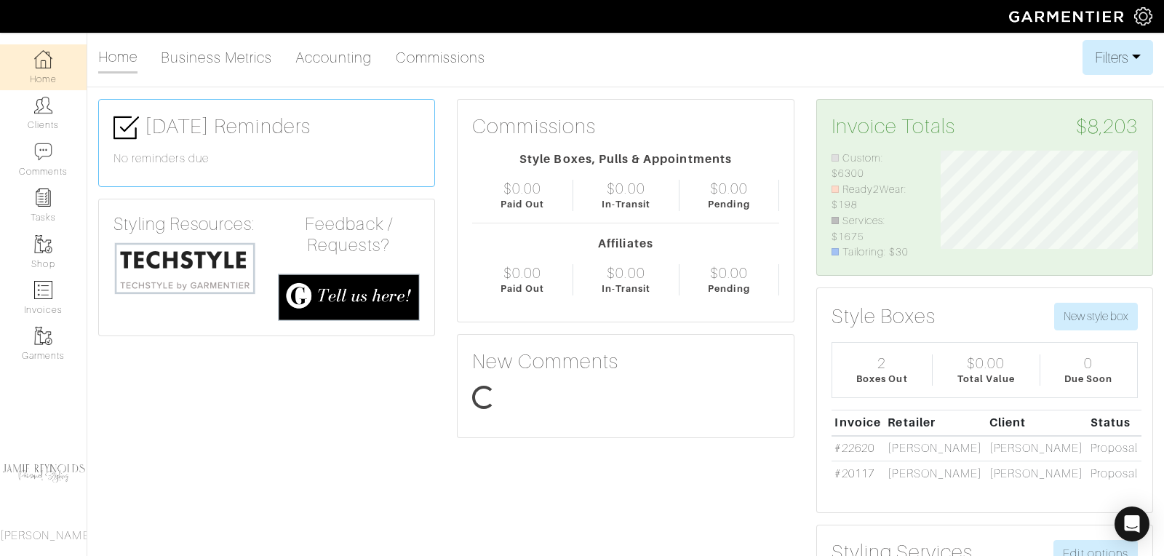
scroll to position [98, 219]
